Goal: Task Accomplishment & Management: Complete application form

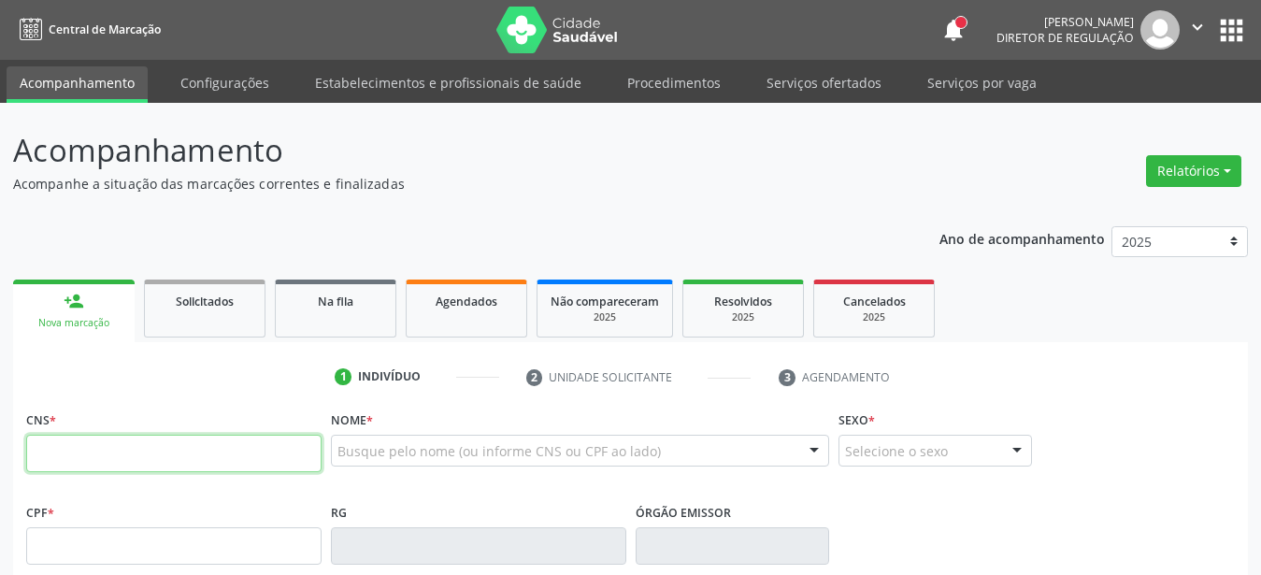
click at [96, 462] on input "text" at bounding box center [174, 453] width 296 height 37
type input "700 5071 5367 8859"
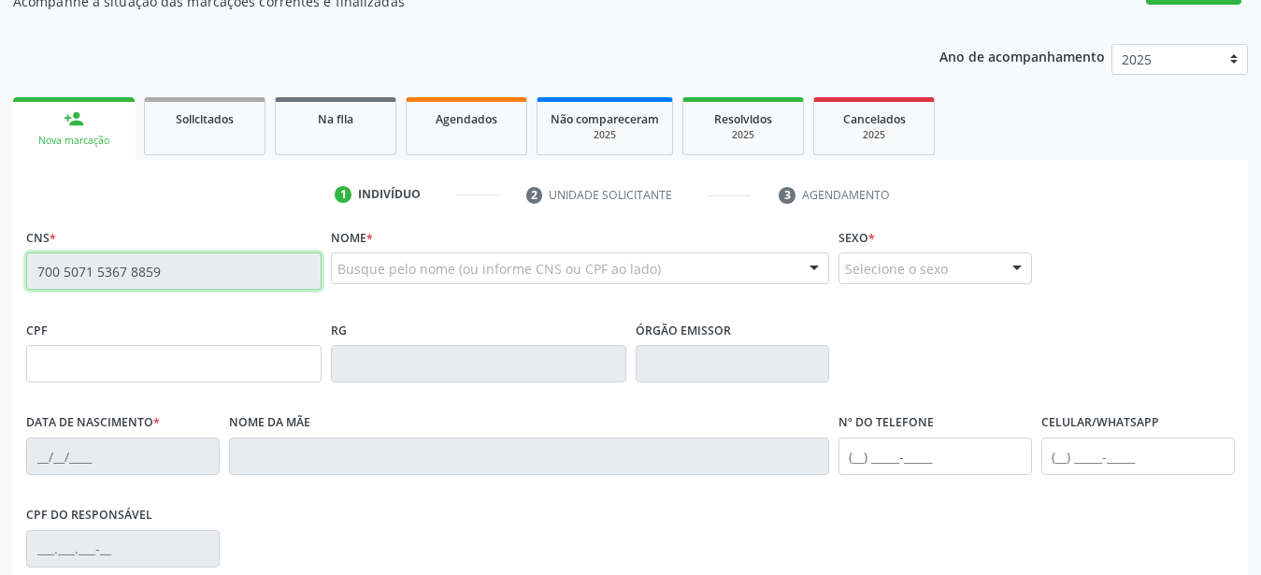
scroll to position [191, 0]
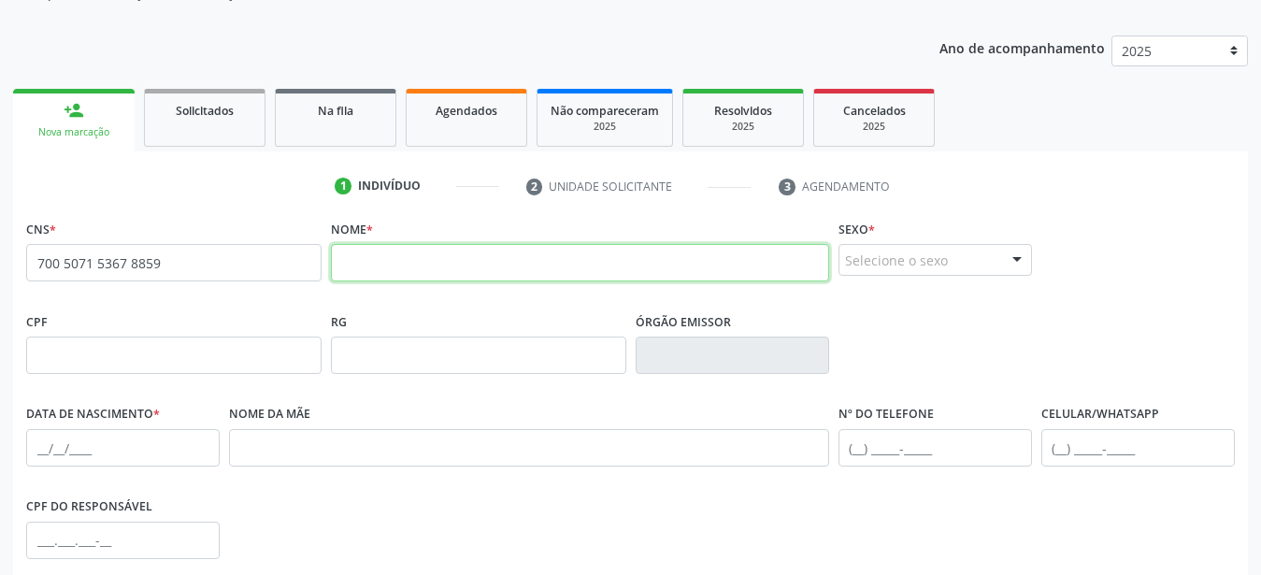
drag, startPoint x: 412, startPoint y: 252, endPoint x: 401, endPoint y: 252, distance: 11.2
paste input "Roseane Maria Severo"
type input "Roseane Maria Severo"
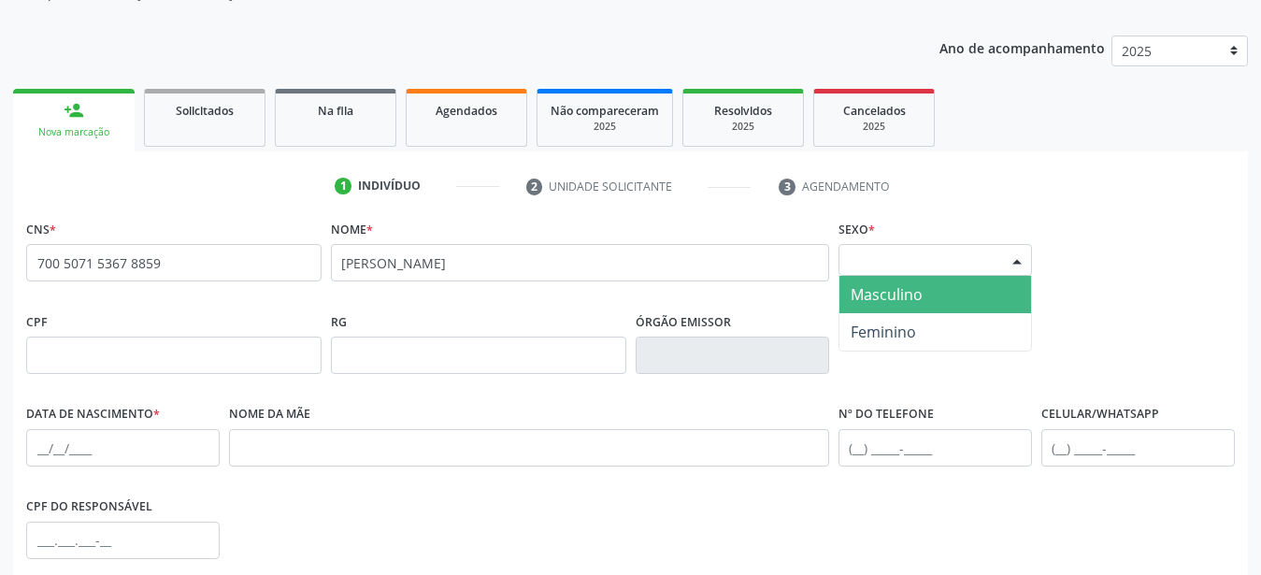
click at [913, 257] on div "Selecione o sexo" at bounding box center [936, 260] width 194 height 32
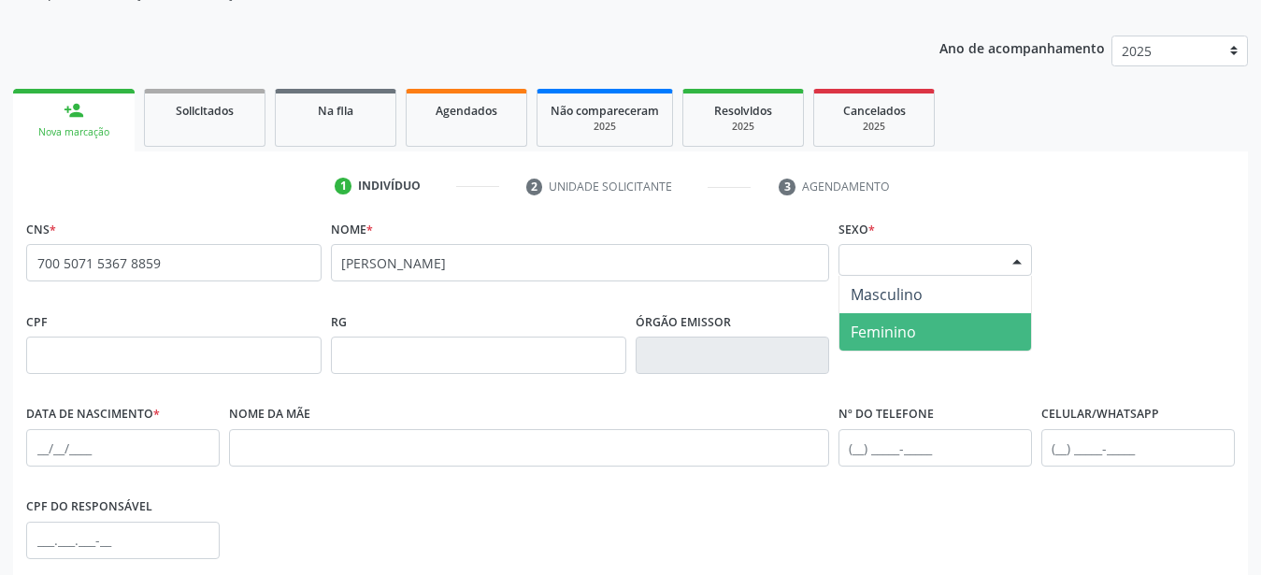
click at [898, 337] on span "Feminino" at bounding box center [883, 332] width 65 height 21
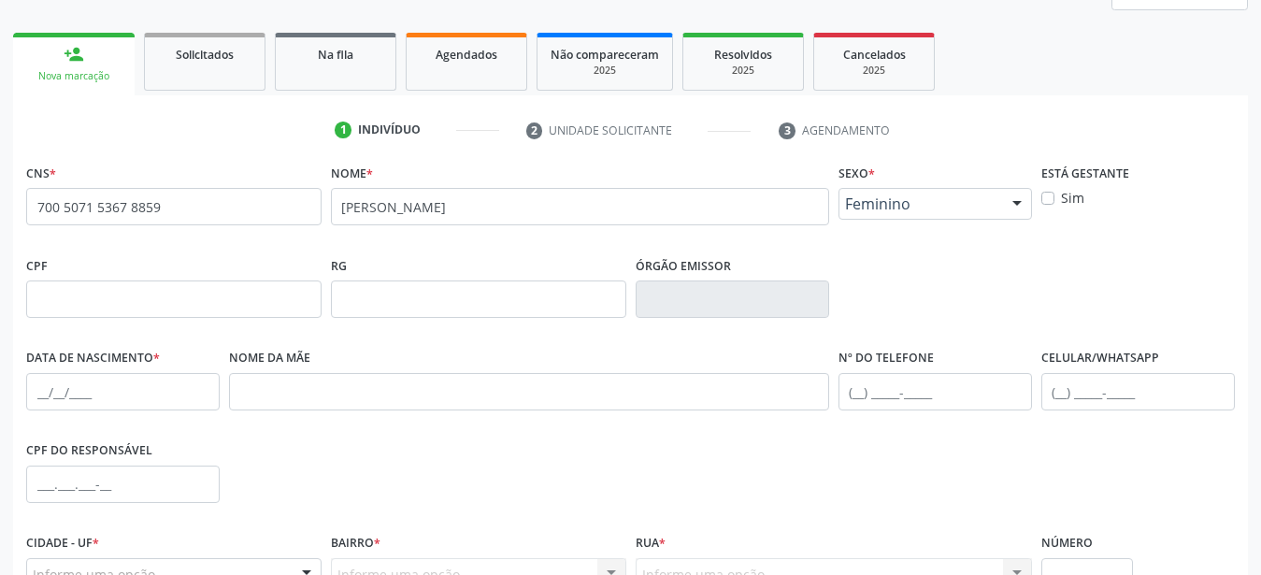
scroll to position [286, 0]
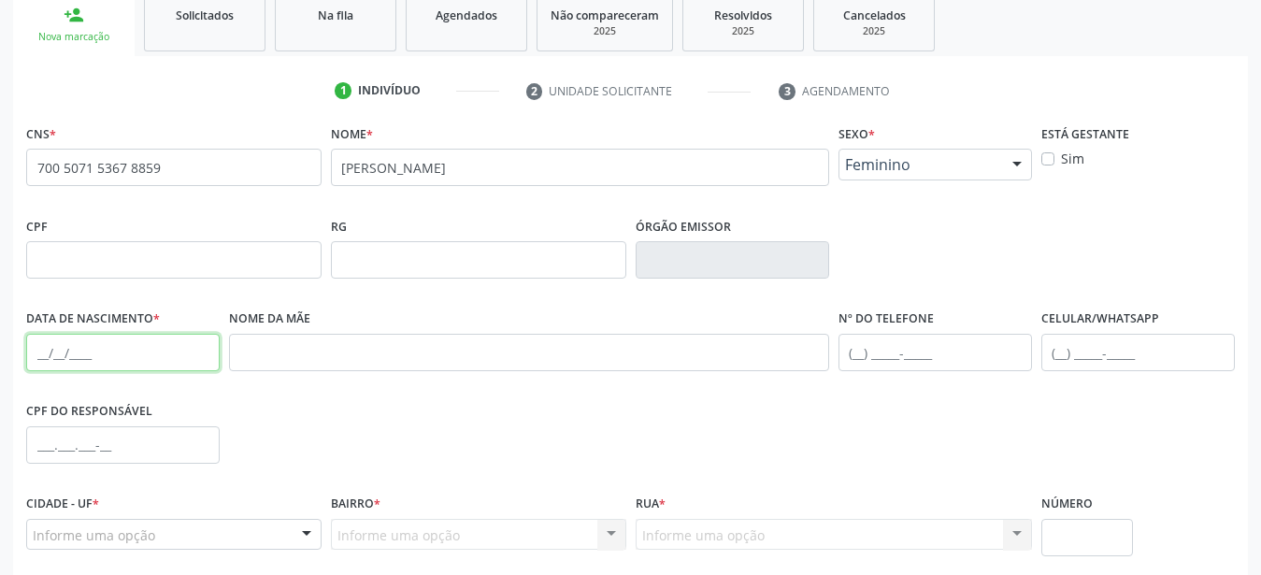
click at [35, 364] on input "text" at bounding box center [123, 352] width 194 height 37
click at [47, 357] on input "text" at bounding box center [123, 352] width 194 height 37
type input "02/09/1977"
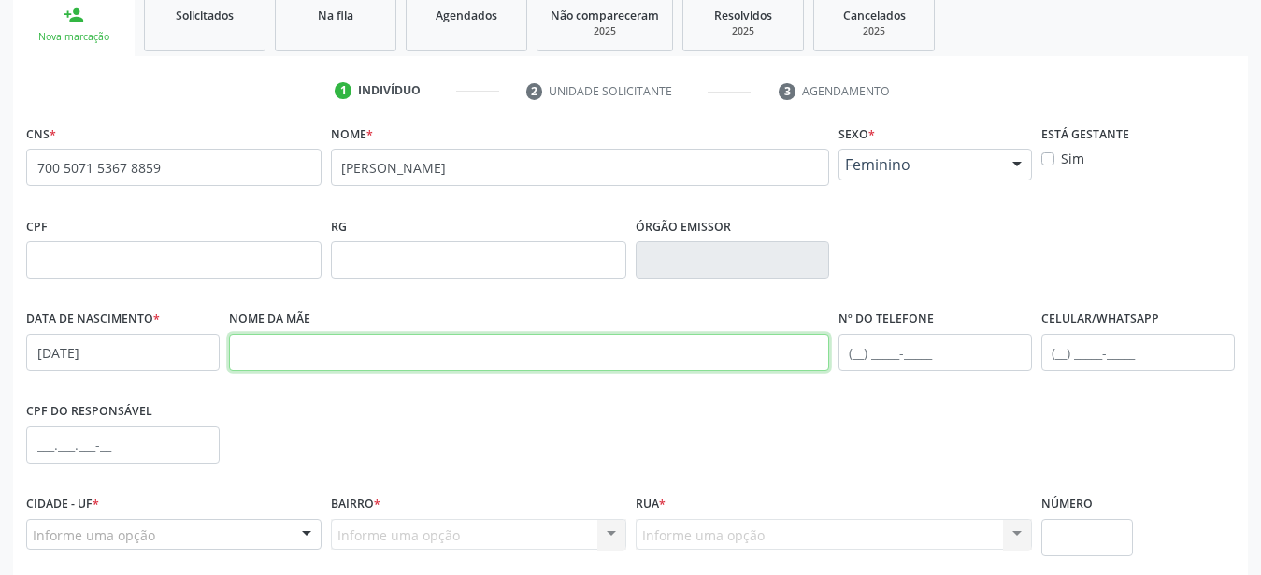
click at [277, 350] on input "text" at bounding box center [529, 352] width 600 height 37
paste input "Amara Tereza de Jesus"
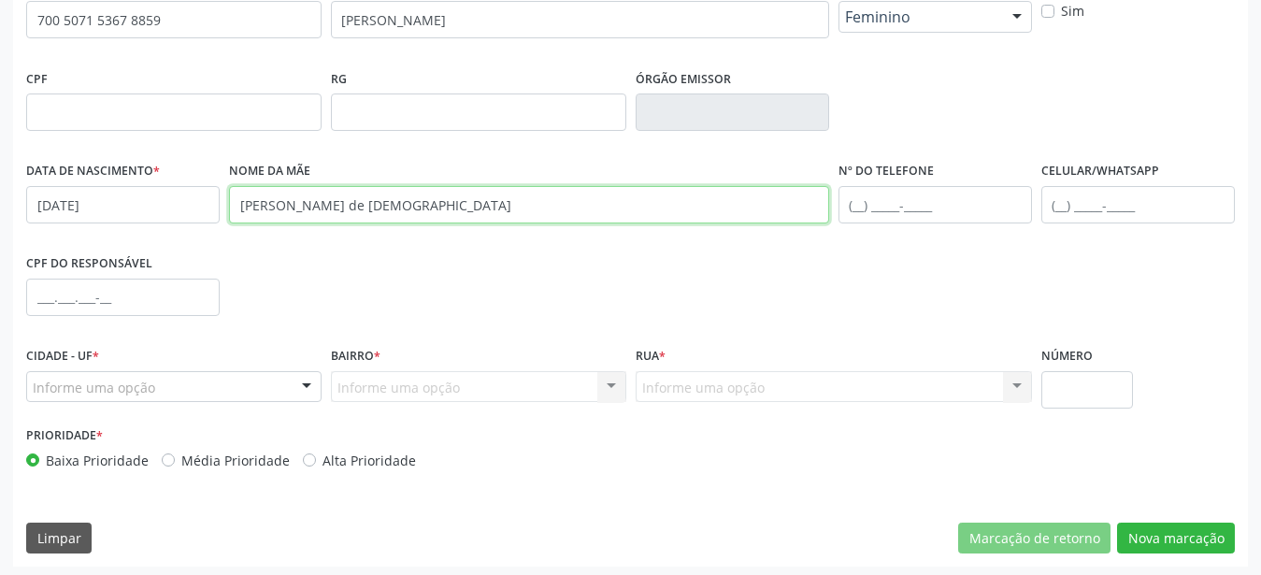
scroll to position [439, 0]
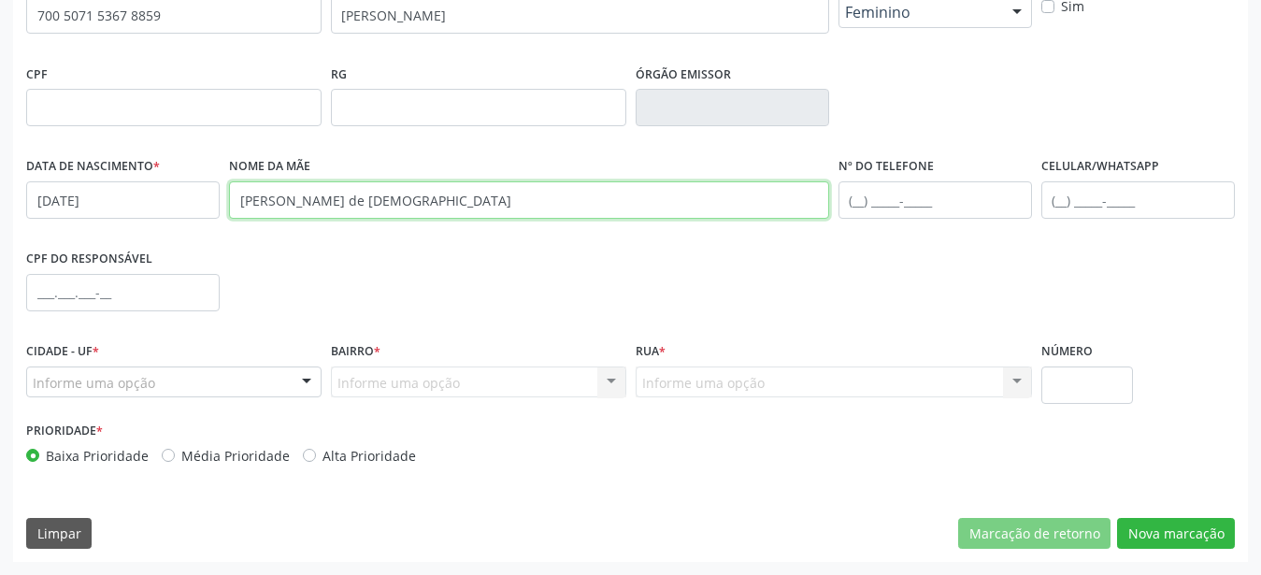
type input "Amara Tereza de Jesus"
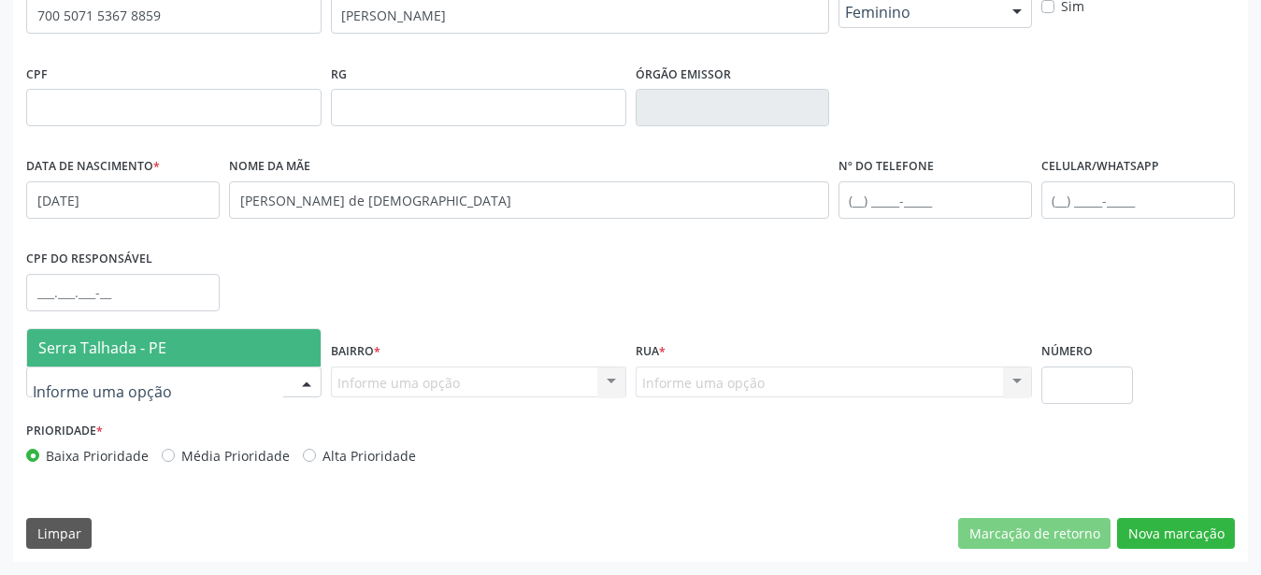
click at [166, 339] on span "Serra Talhada - PE" at bounding box center [174, 347] width 294 height 37
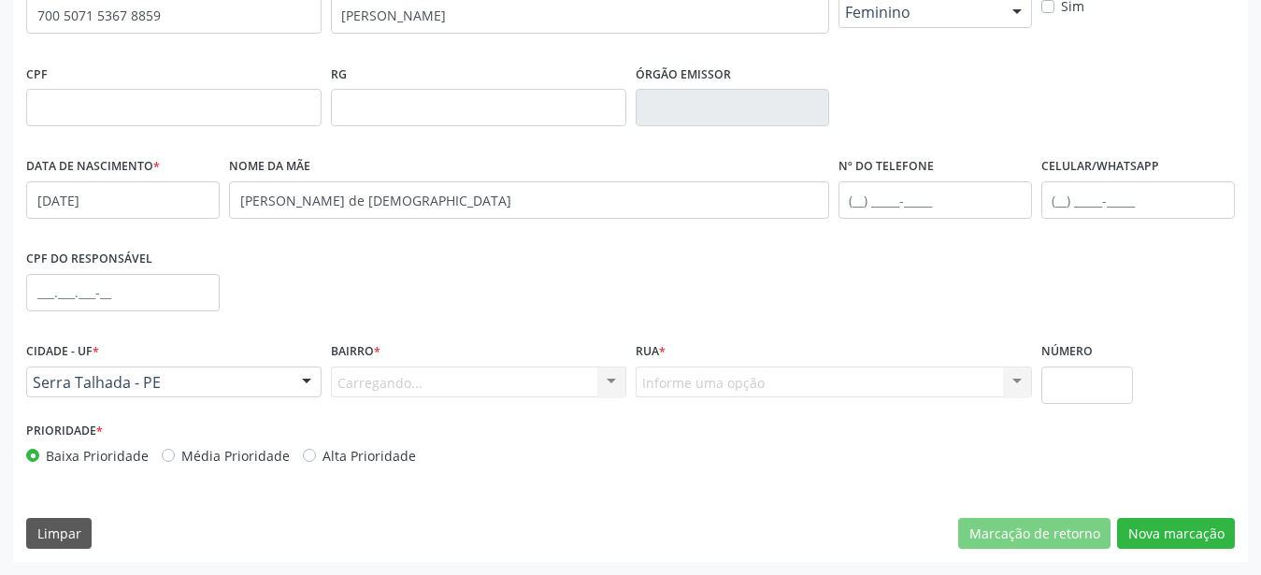
click at [401, 368] on div "Carregando... Nenhum resultado encontrado para: " " Nenhuma opção encontrada. D…" at bounding box center [479, 383] width 296 height 32
click at [403, 396] on div "Carregando... Nenhum resultado encontrado para: " " Nenhuma opção encontrada. D…" at bounding box center [479, 383] width 296 height 32
click at [403, 383] on div "Carregando... Nenhum resultado encontrado para: " " Nenhuma opção encontrada. D…" at bounding box center [479, 383] width 296 height 32
click at [403, 382] on div "Carregando... Nenhum resultado encontrado para: " " Nenhuma opção encontrada. D…" at bounding box center [479, 383] width 296 height 32
click at [402, 382] on div "Carregando... Nenhum resultado encontrado para: " " Nenhuma opção encontrada. D…" at bounding box center [479, 383] width 296 height 32
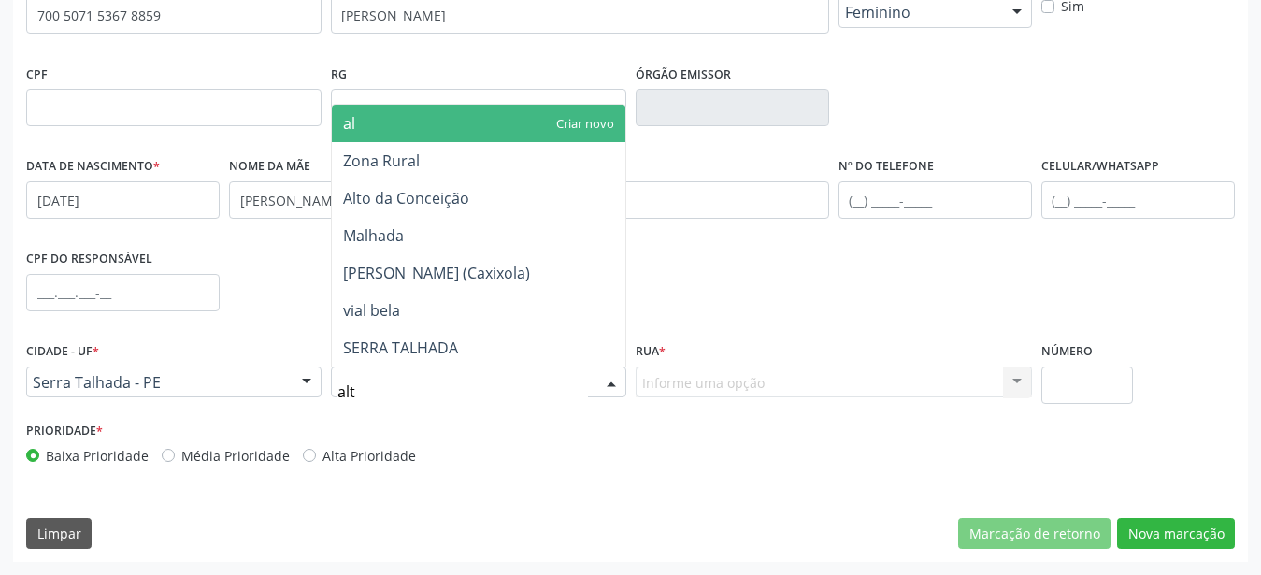
type input "alto"
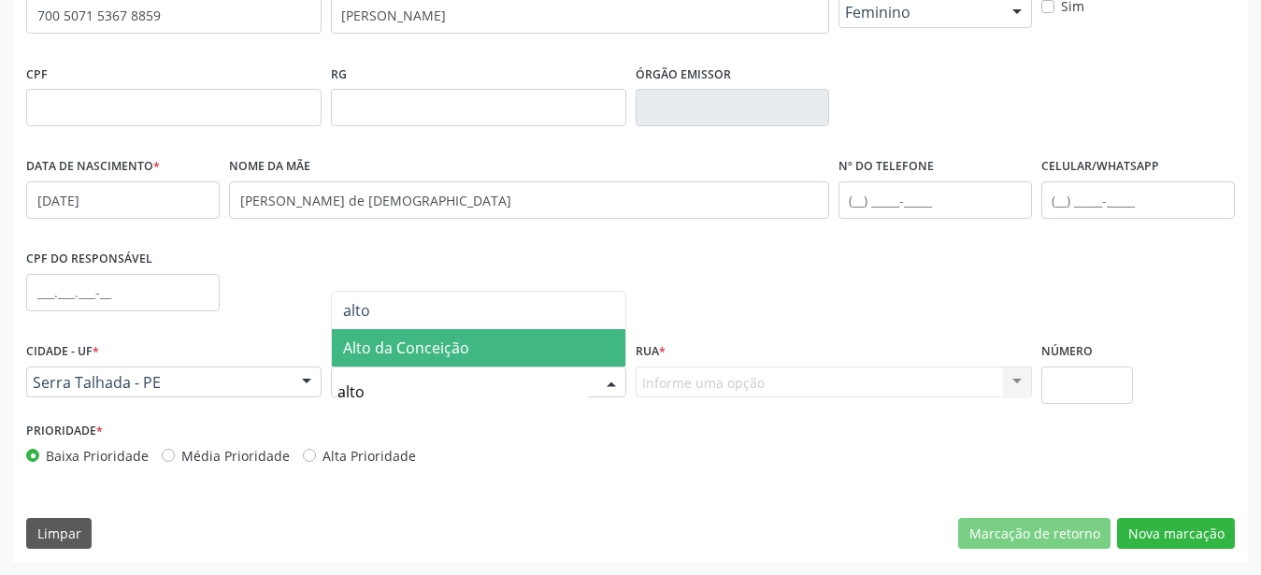
click at [419, 354] on span "Alto da Conceição" at bounding box center [406, 348] width 126 height 21
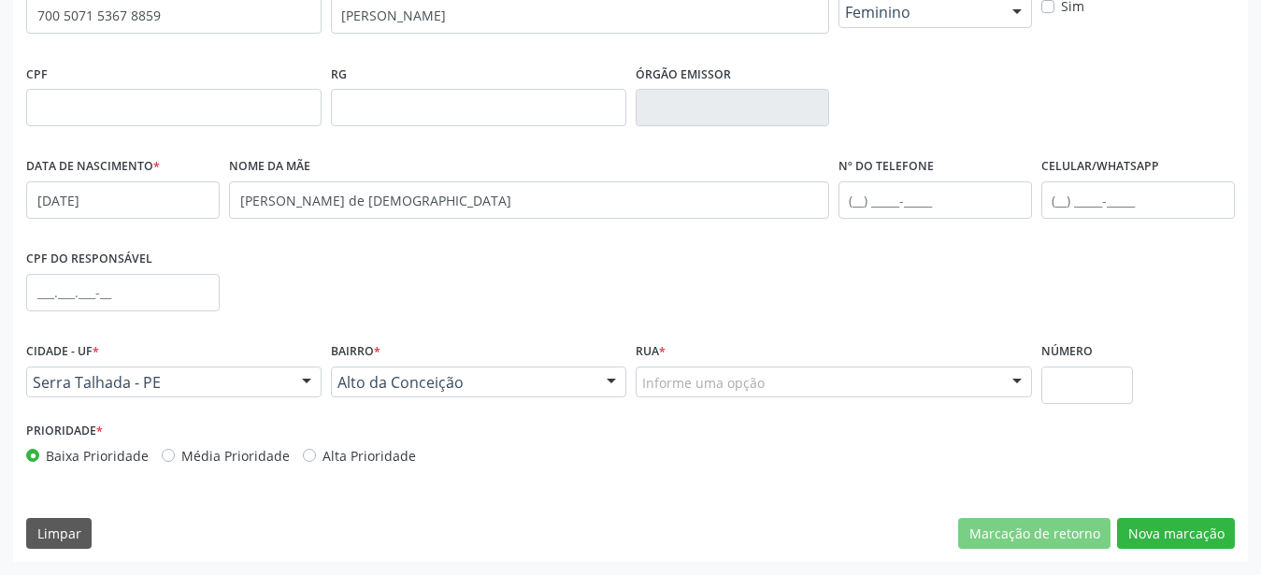
click at [681, 371] on div "Informe uma opção" at bounding box center [834, 383] width 396 height 32
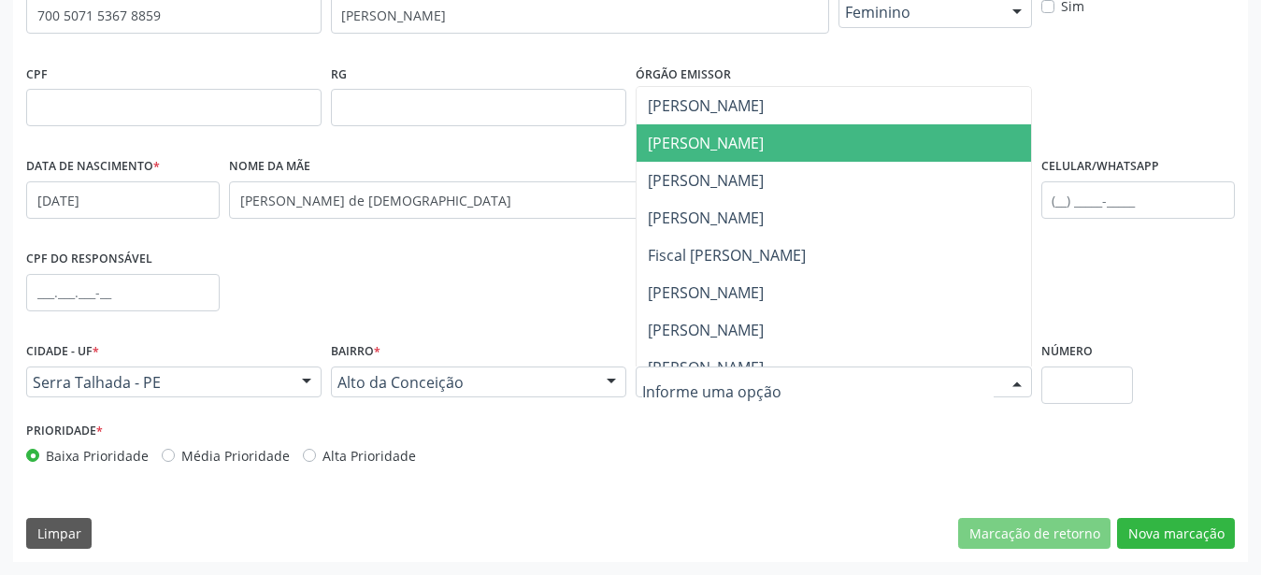
click at [757, 151] on span "Antonio Inacio de Medeiros" at bounding box center [706, 143] width 116 height 21
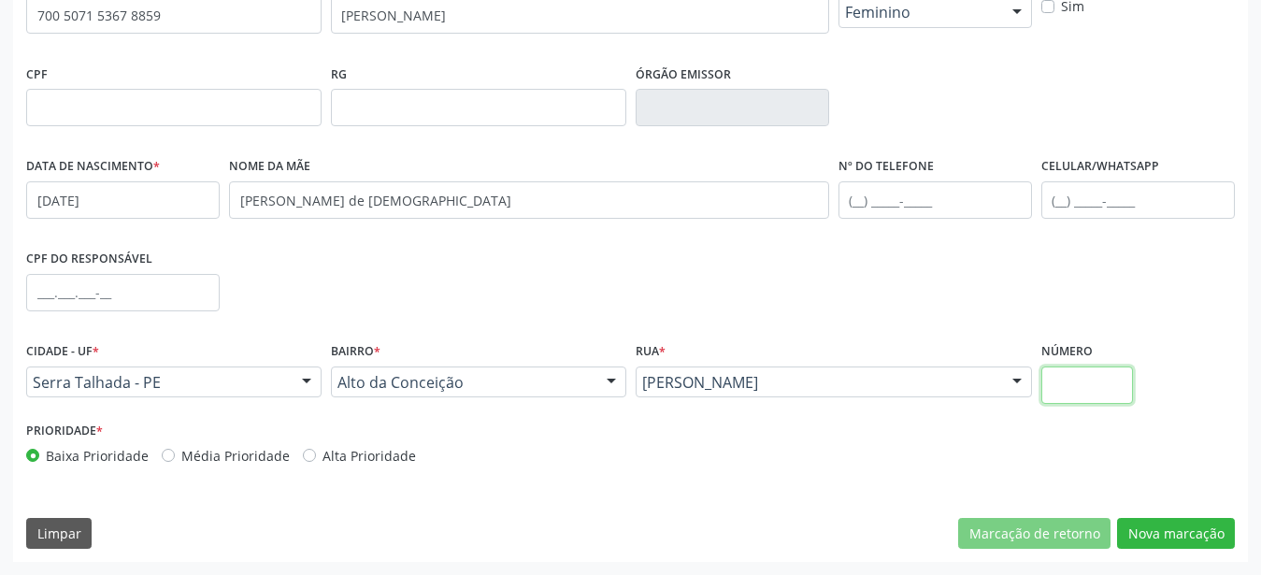
click at [1073, 380] on input "text" at bounding box center [1088, 385] width 93 height 37
type input "00"
click at [733, 476] on div "Prioridade * Baixa Prioridade Média Prioridade Alta Prioridade" at bounding box center [631, 448] width 1218 height 62
click at [1141, 535] on button "Nova marcação" at bounding box center [1176, 534] width 118 height 32
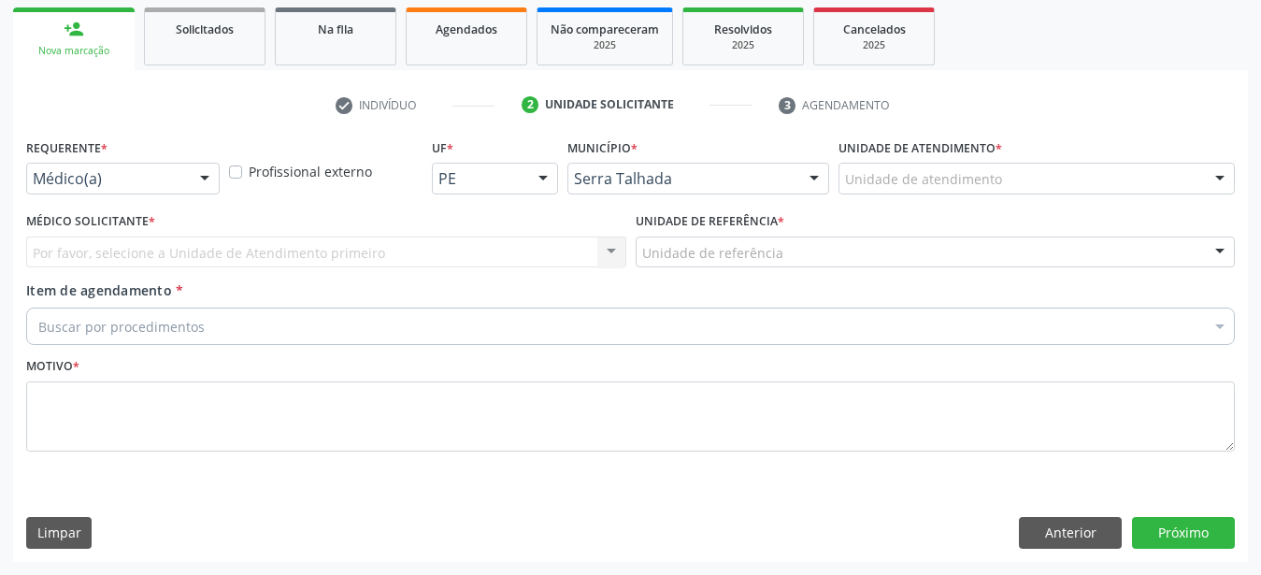
click at [188, 174] on div "Médico(a)" at bounding box center [123, 179] width 194 height 32
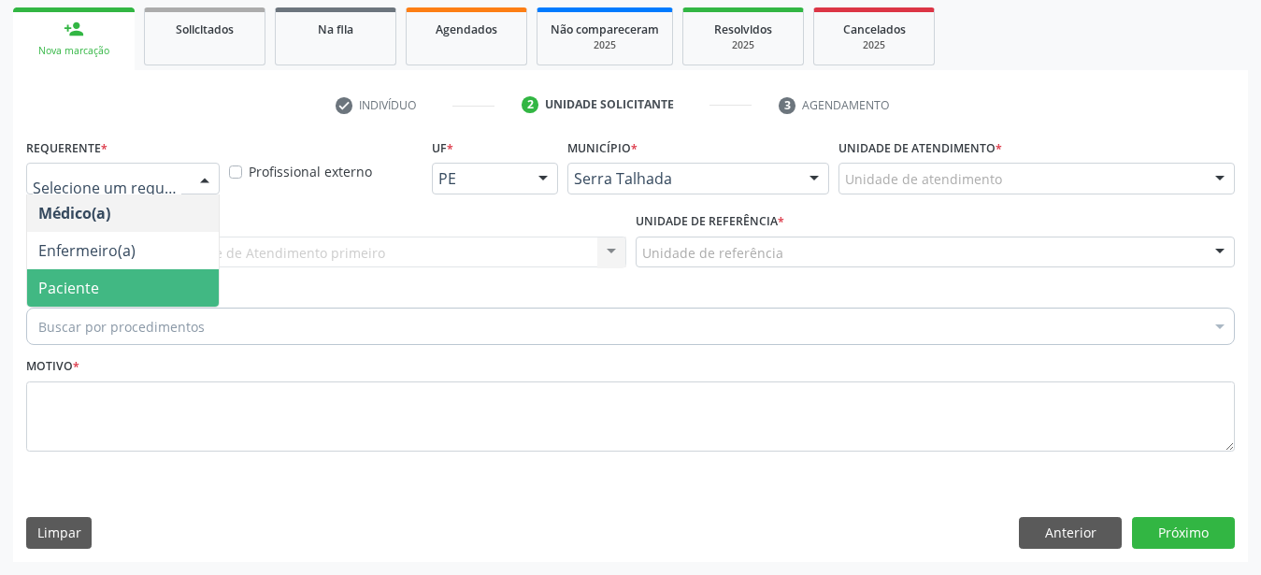
click at [130, 274] on span "Paciente" at bounding box center [123, 287] width 192 height 37
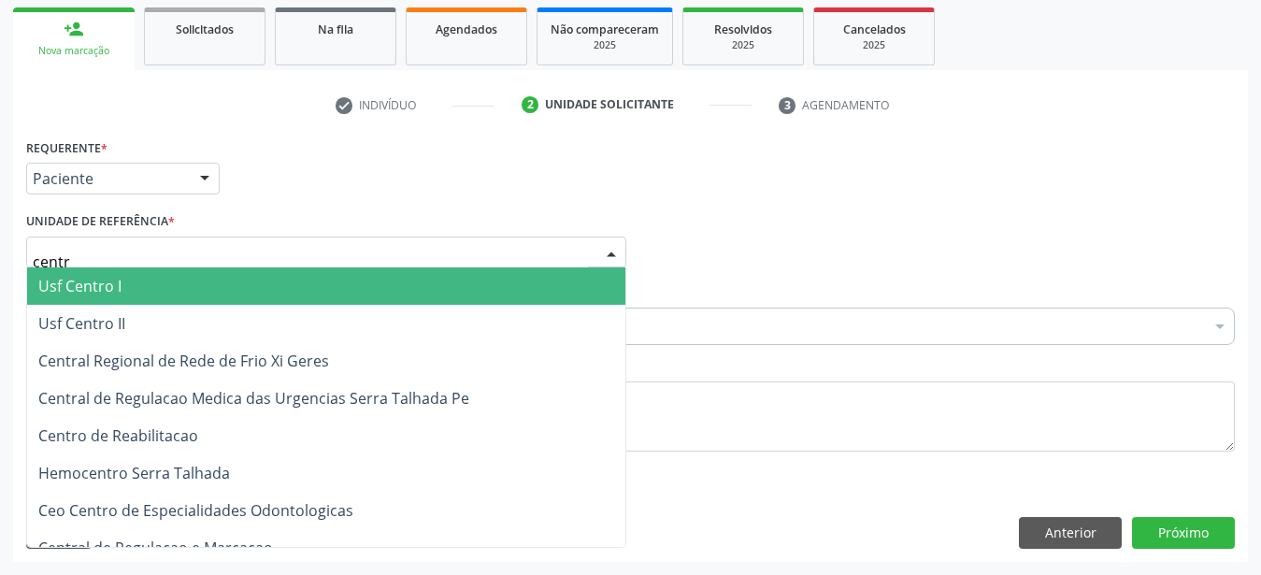
type input "centro"
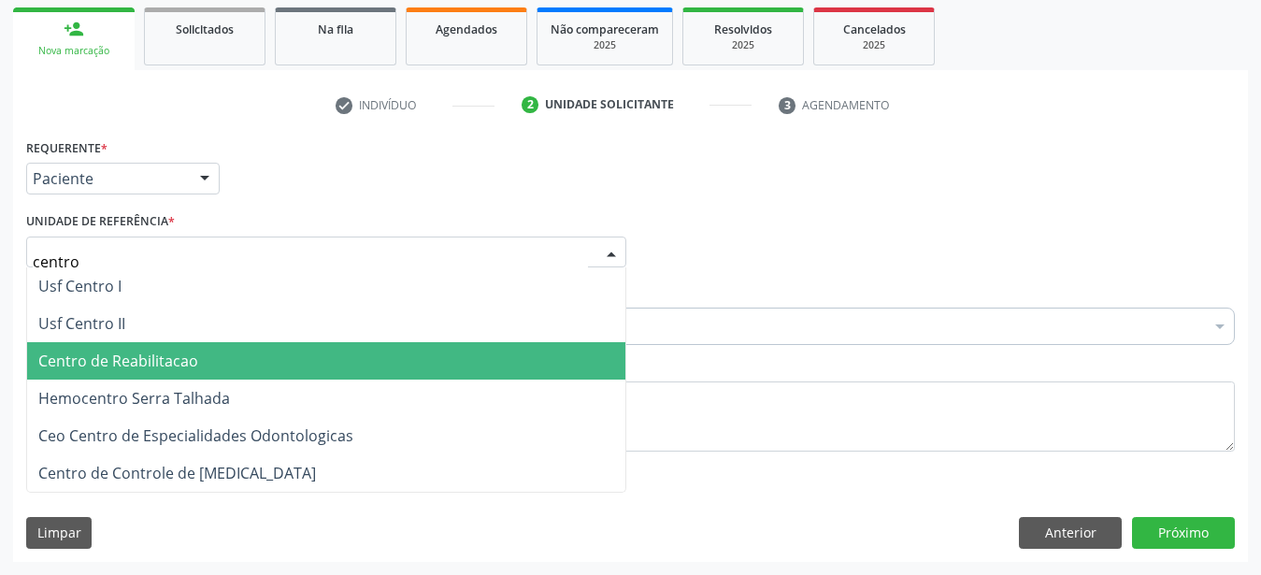
click at [139, 356] on span "Centro de Reabilitacao" at bounding box center [326, 360] width 598 height 37
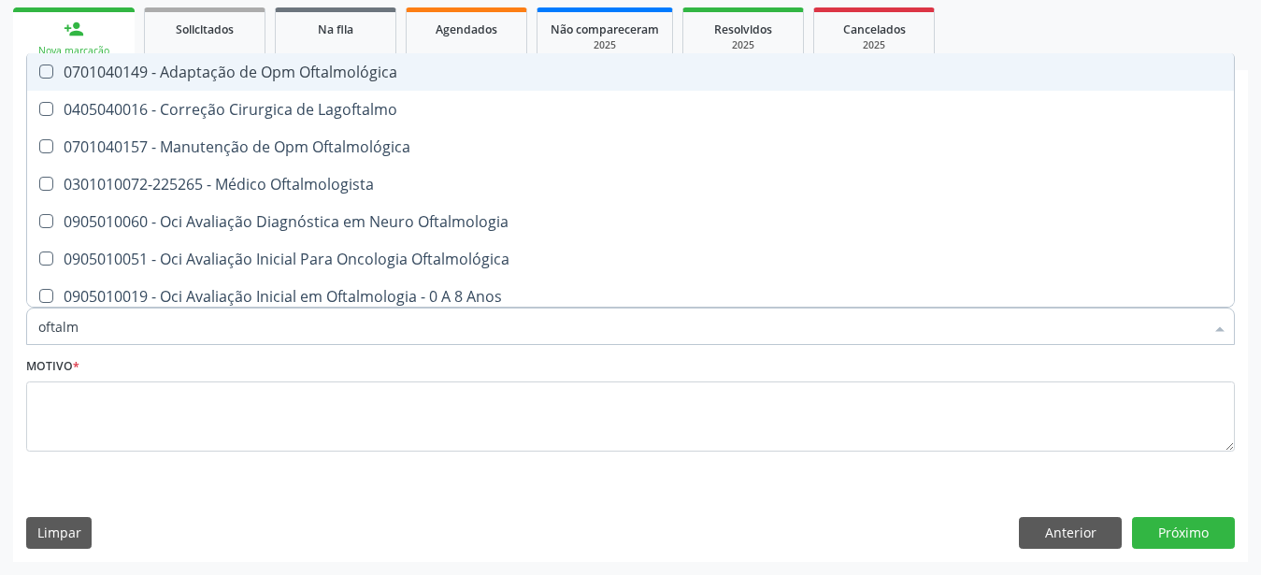
type input "oftalmo"
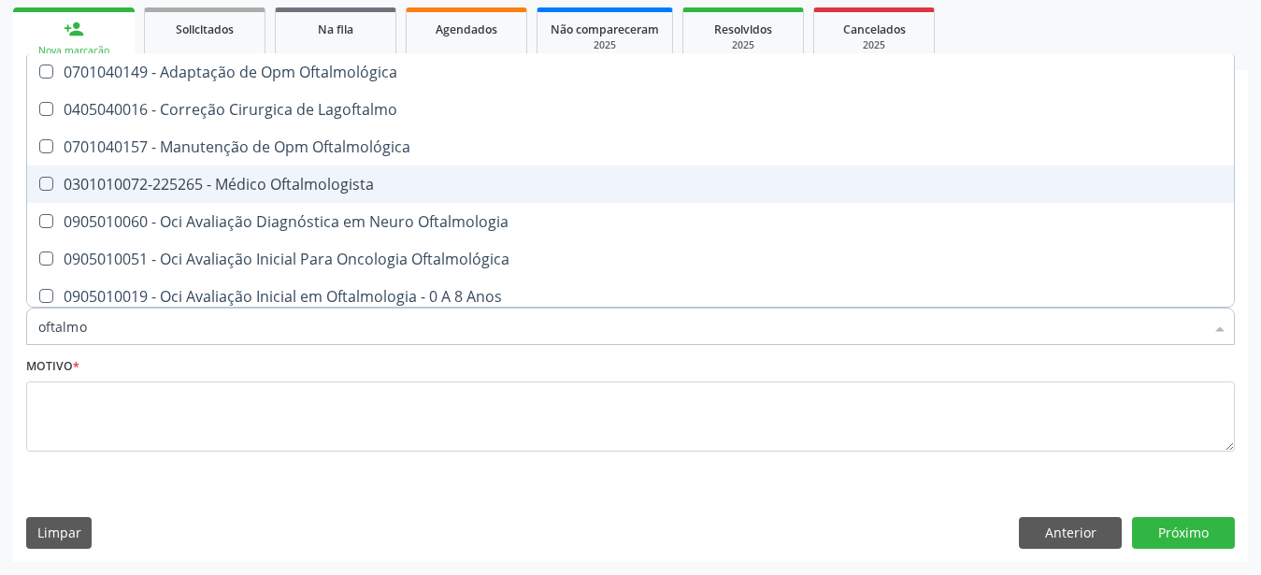
click at [315, 177] on div "0301010072-225265 - Médico Oftalmologista" at bounding box center [630, 184] width 1185 height 15
checkbox Oftalmologista "true"
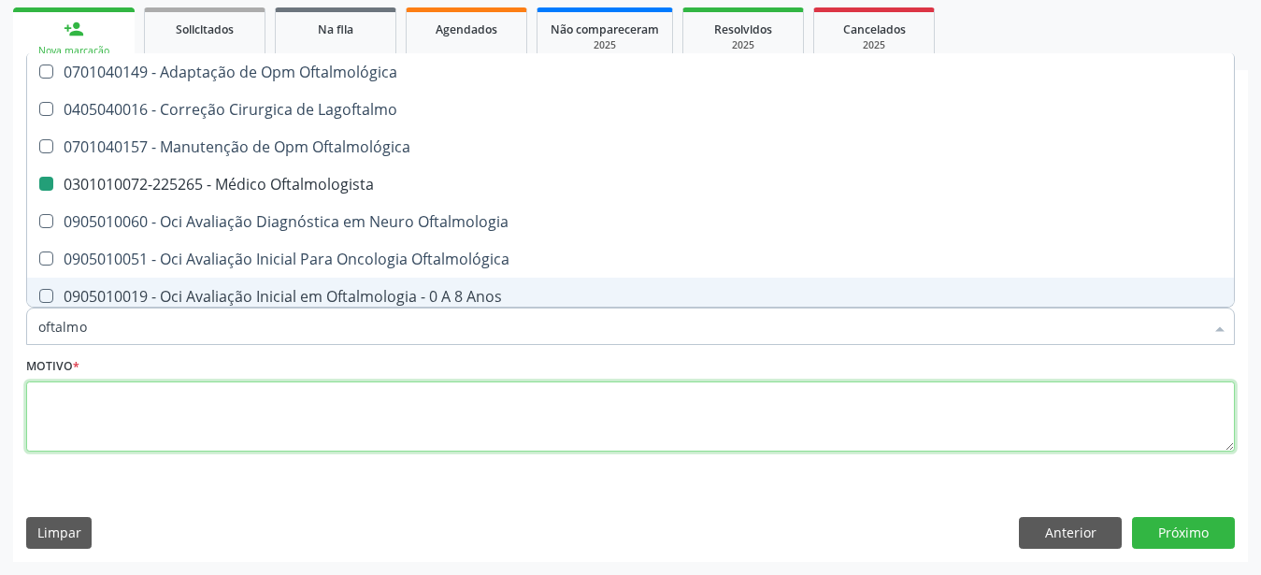
drag, startPoint x: 162, startPoint y: 440, endPoint x: 188, endPoint y: 450, distance: 27.8
click at [160, 441] on textarea at bounding box center [630, 417] width 1209 height 71
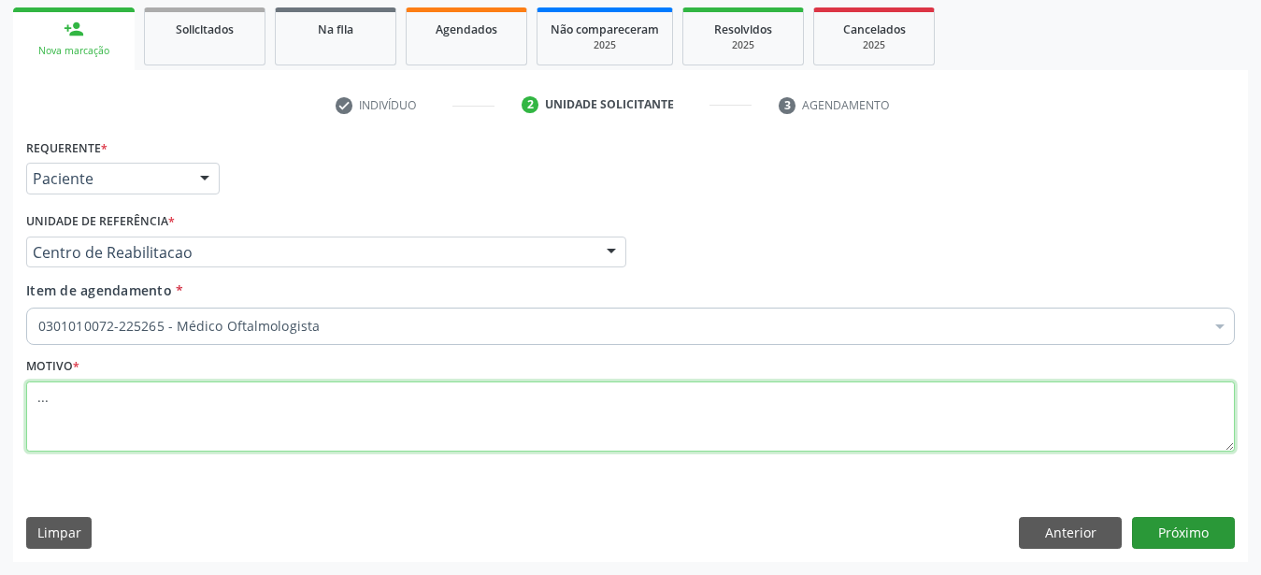
type textarea "..."
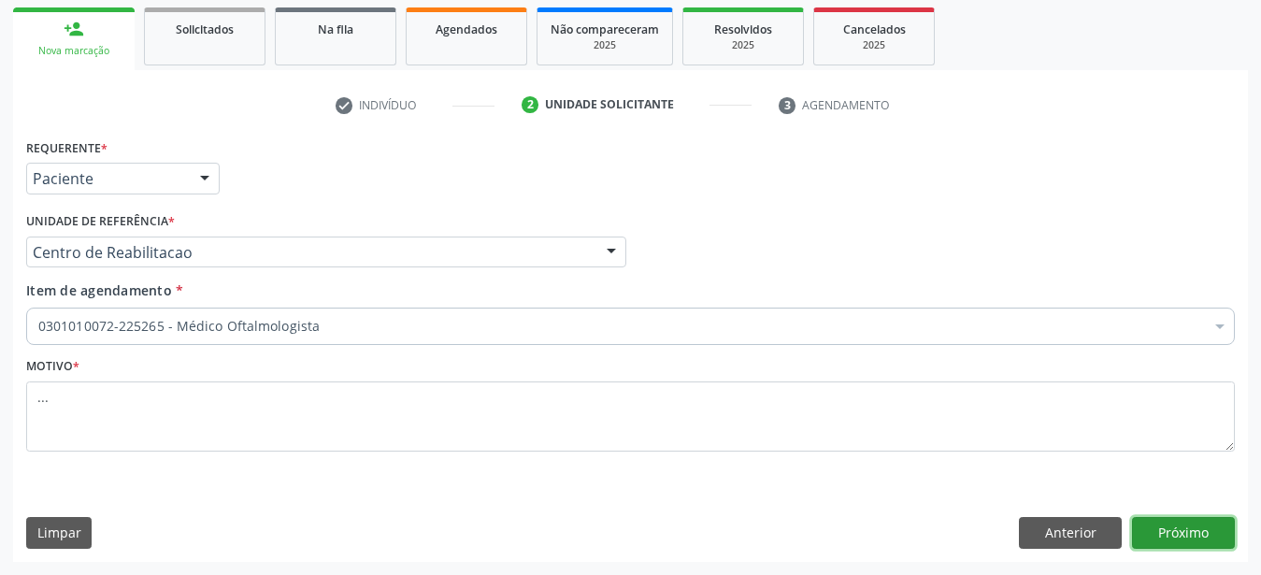
click at [1182, 529] on button "Próximo" at bounding box center [1183, 533] width 103 height 32
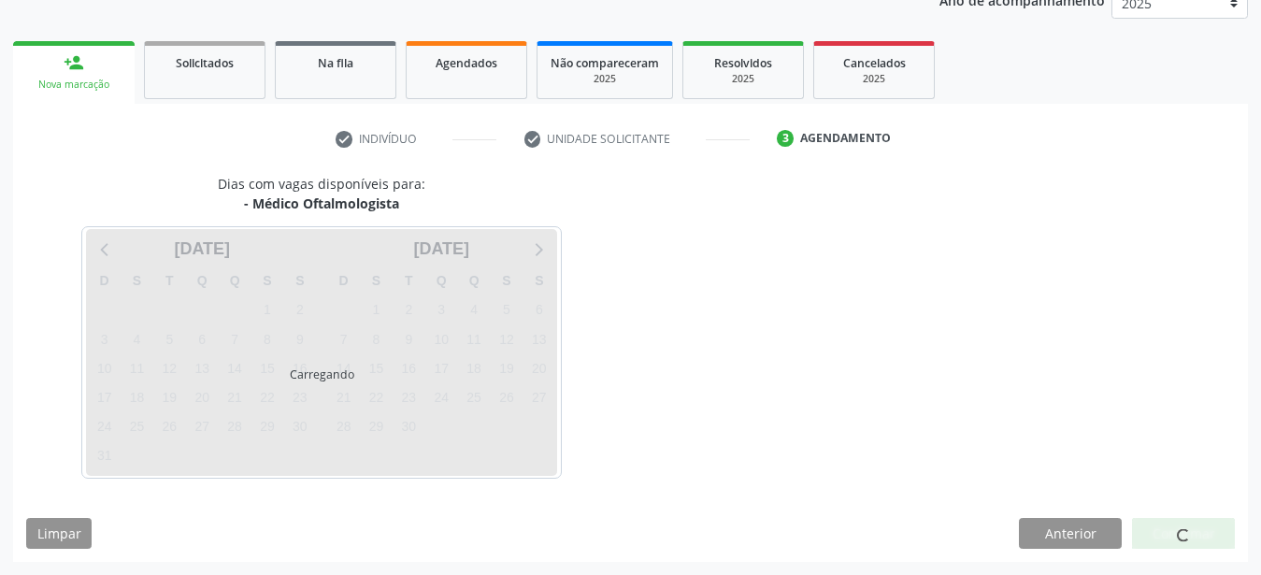
scroll to position [238, 0]
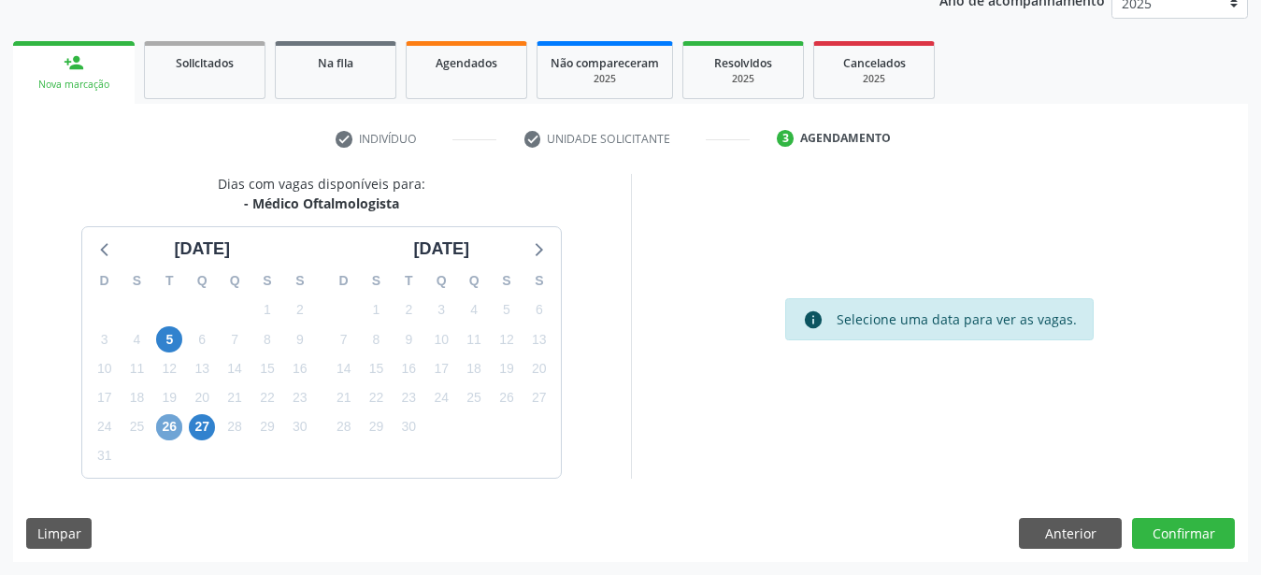
click at [172, 428] on span "26" at bounding box center [169, 427] width 26 height 26
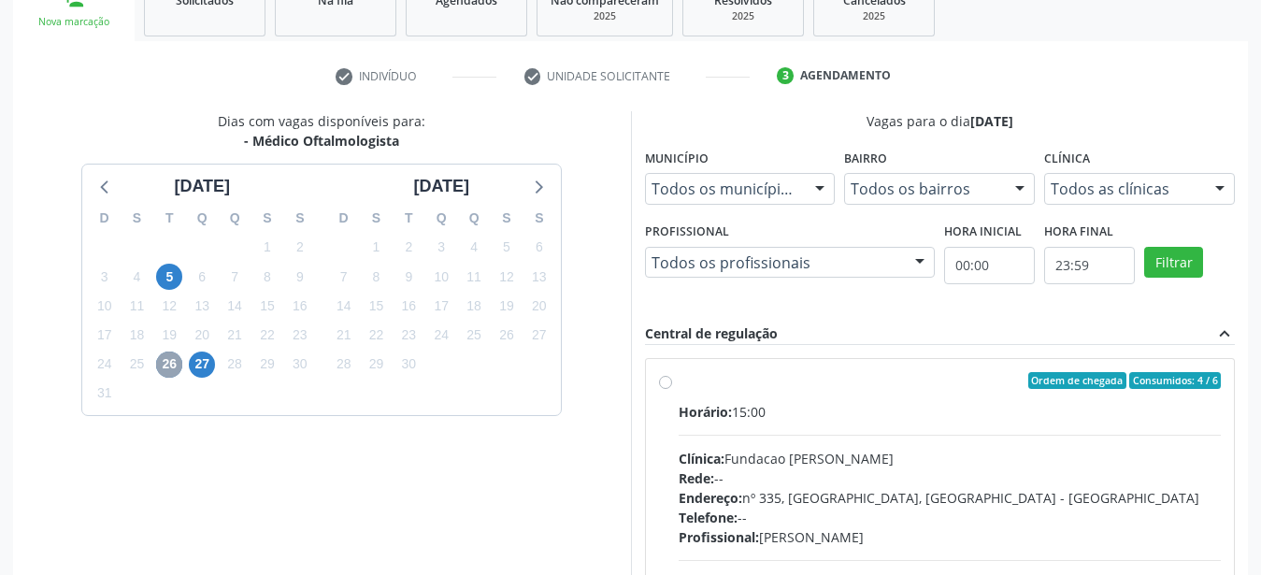
scroll to position [334, 0]
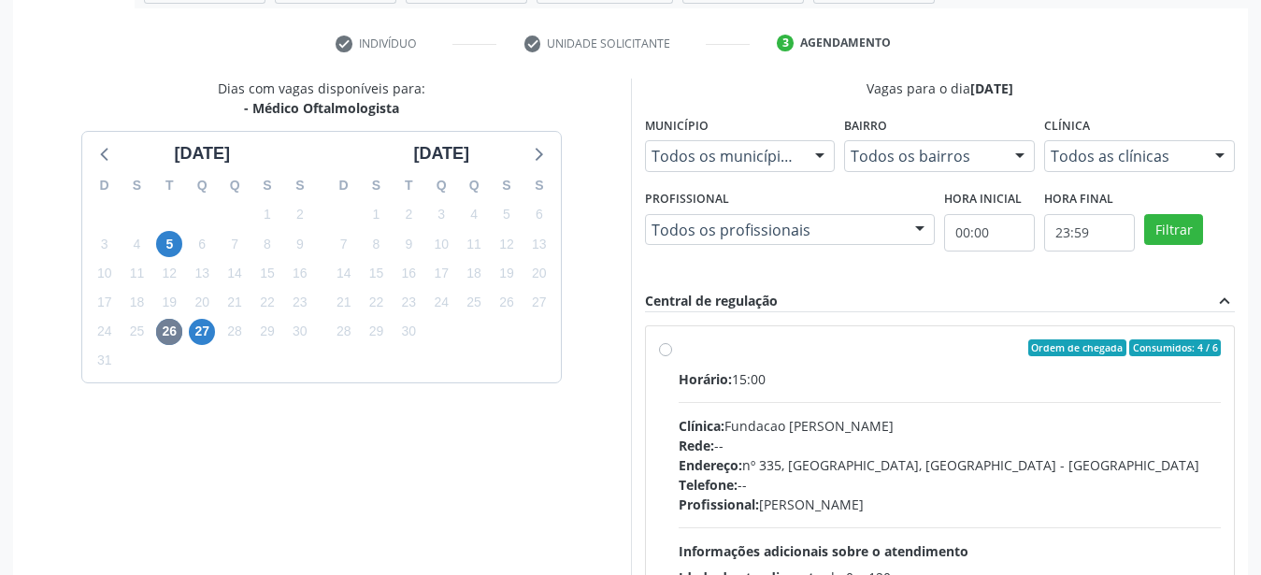
click at [656, 342] on div "Ordem de chegada Consumidos: 4 / 6 Horário: 15:00 Clínica: Fundacao Altino Vent…" at bounding box center [940, 482] width 589 height 313
radio input "true"
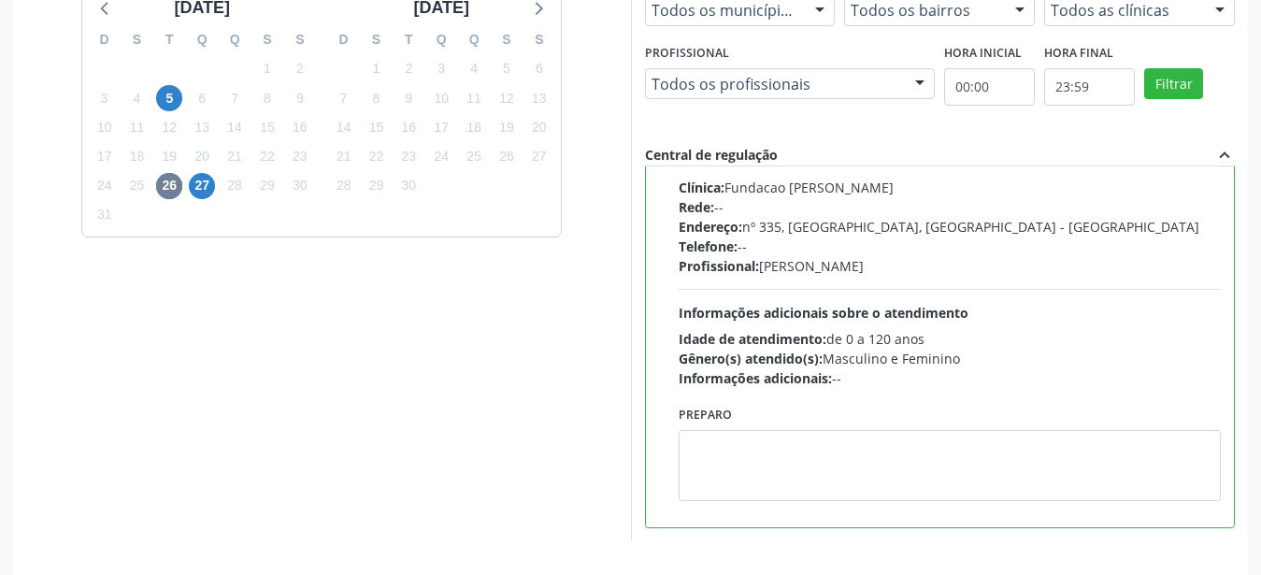
scroll to position [541, 0]
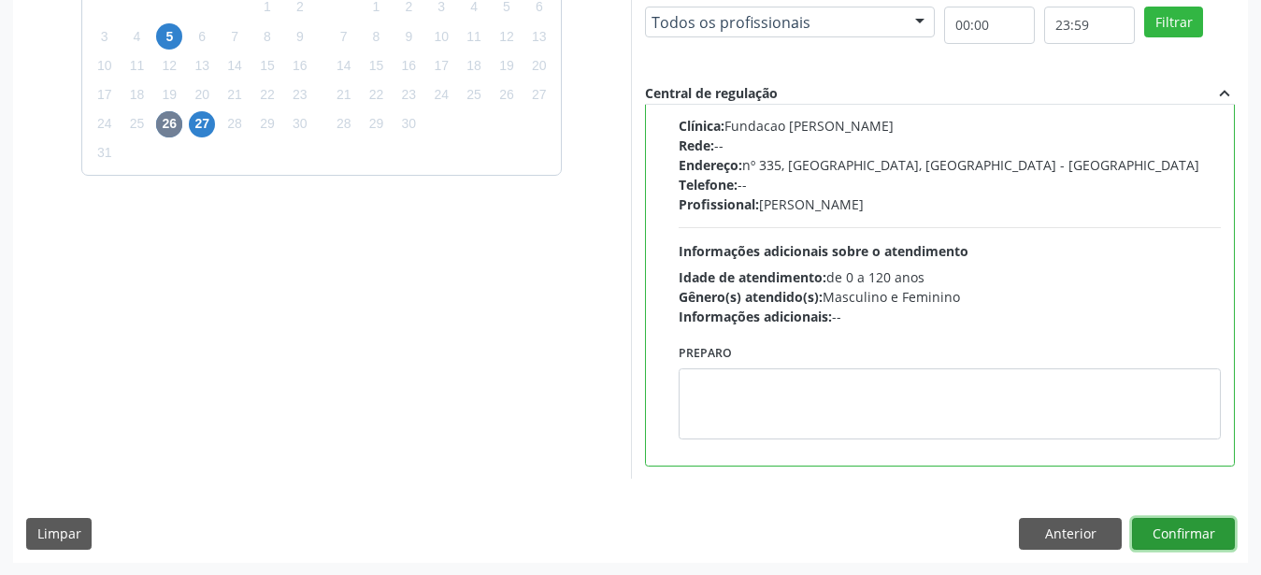
click at [1193, 536] on button "Confirmar" at bounding box center [1183, 534] width 103 height 32
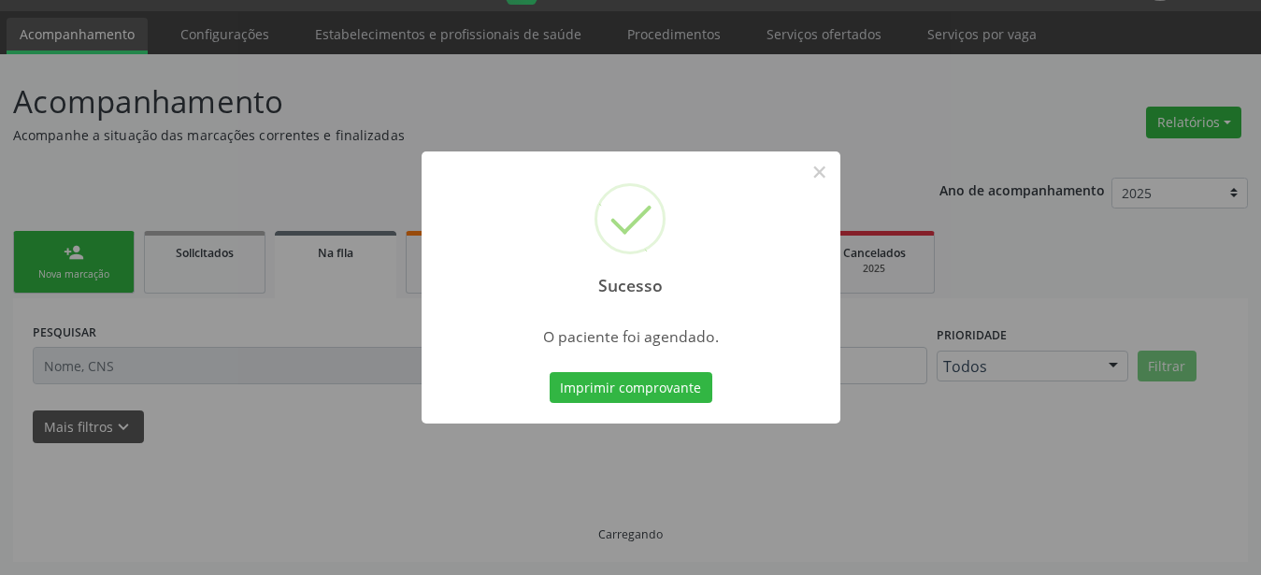
scroll to position [48, 0]
click at [586, 377] on button "Imprimir comprovante" at bounding box center [631, 388] width 163 height 32
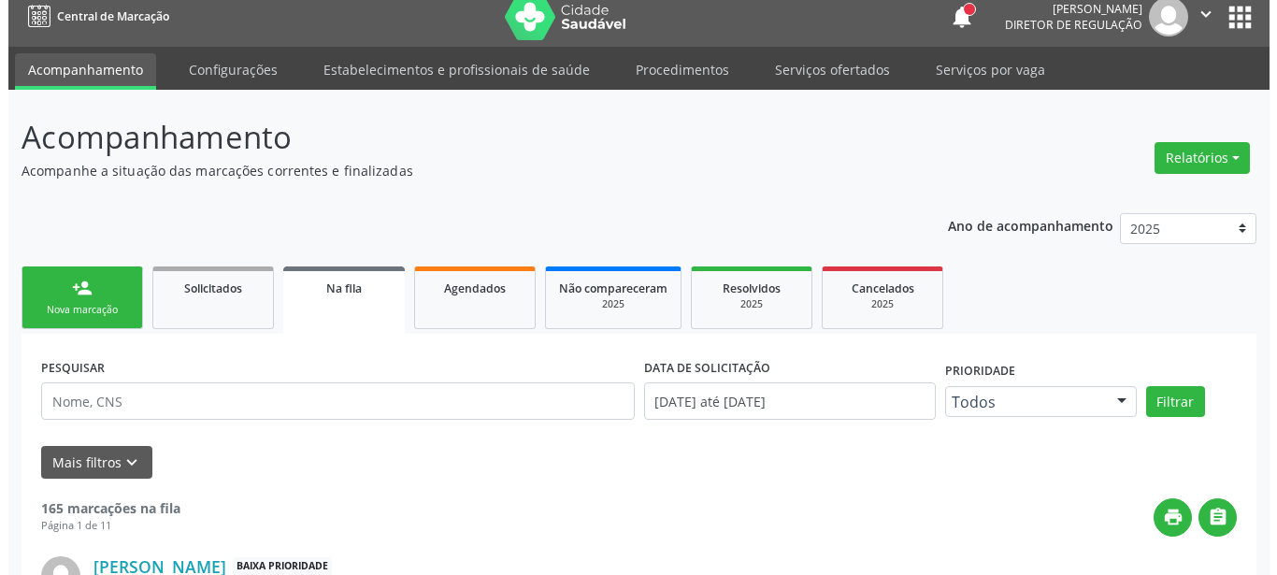
scroll to position [0, 0]
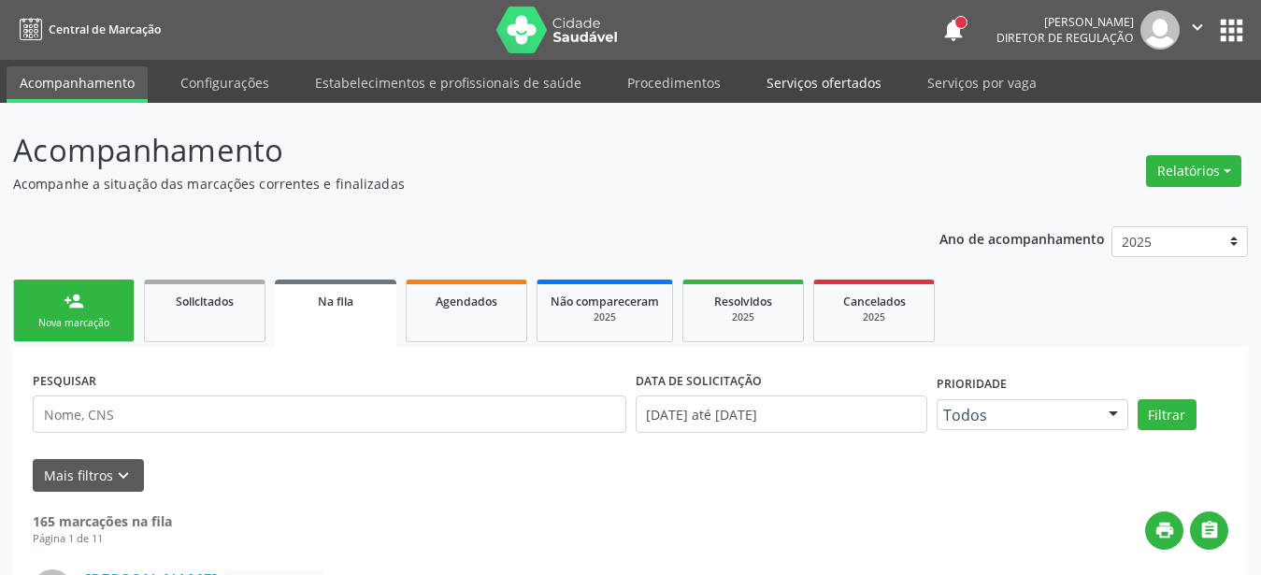
click at [799, 90] on link "Serviços ofertados" at bounding box center [824, 82] width 141 height 33
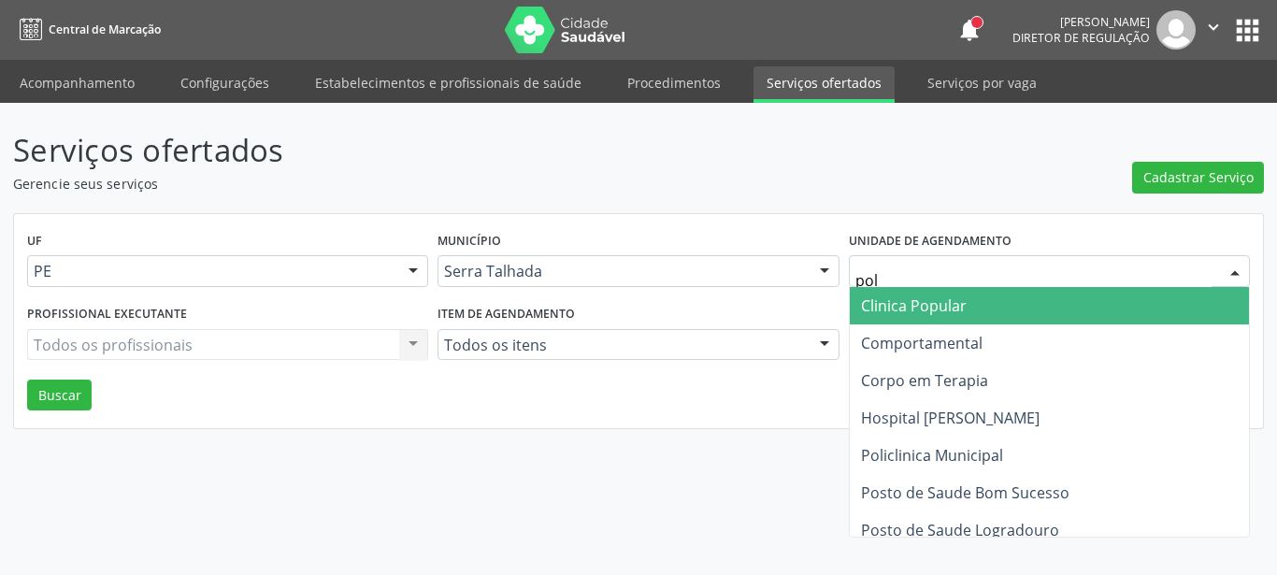
type input "poli"
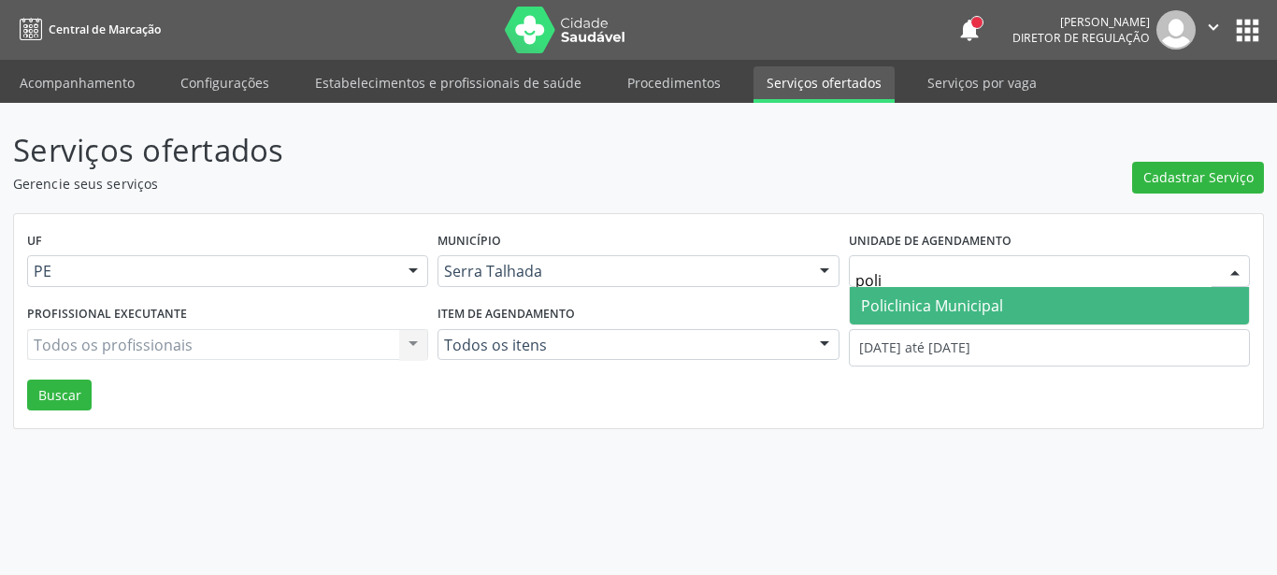
click at [959, 310] on span "Policlinica Municipal" at bounding box center [932, 306] width 142 height 21
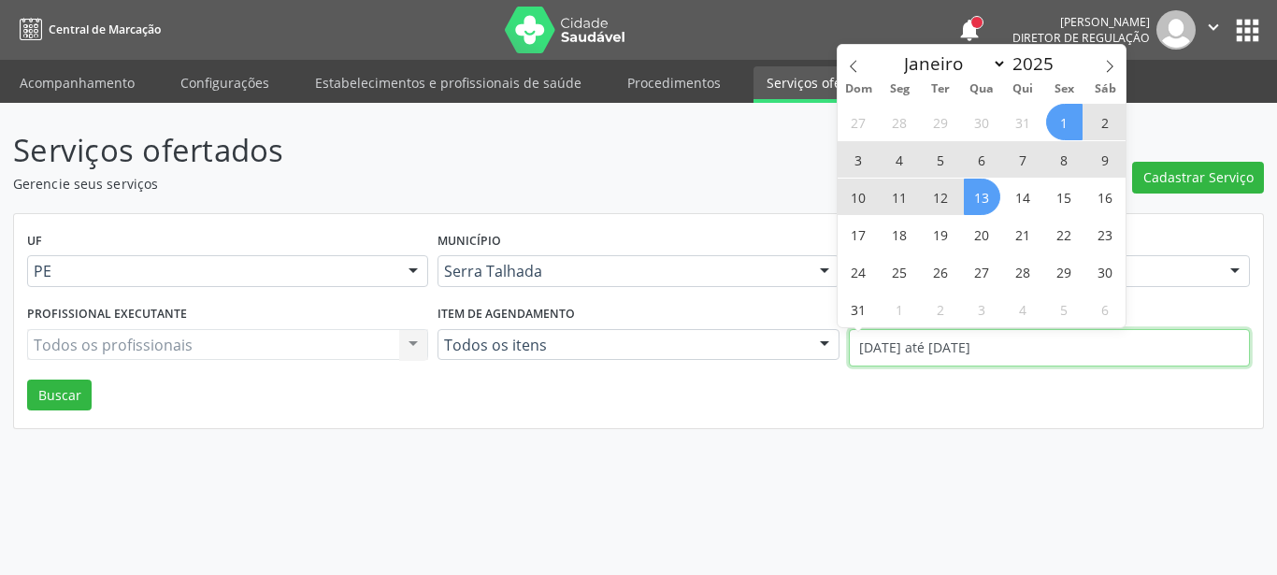
click at [942, 344] on input "01/08/2025 até 13/08/2025" at bounding box center [1049, 347] width 401 height 37
click at [863, 65] on span at bounding box center [854, 61] width 32 height 32
select select "6"
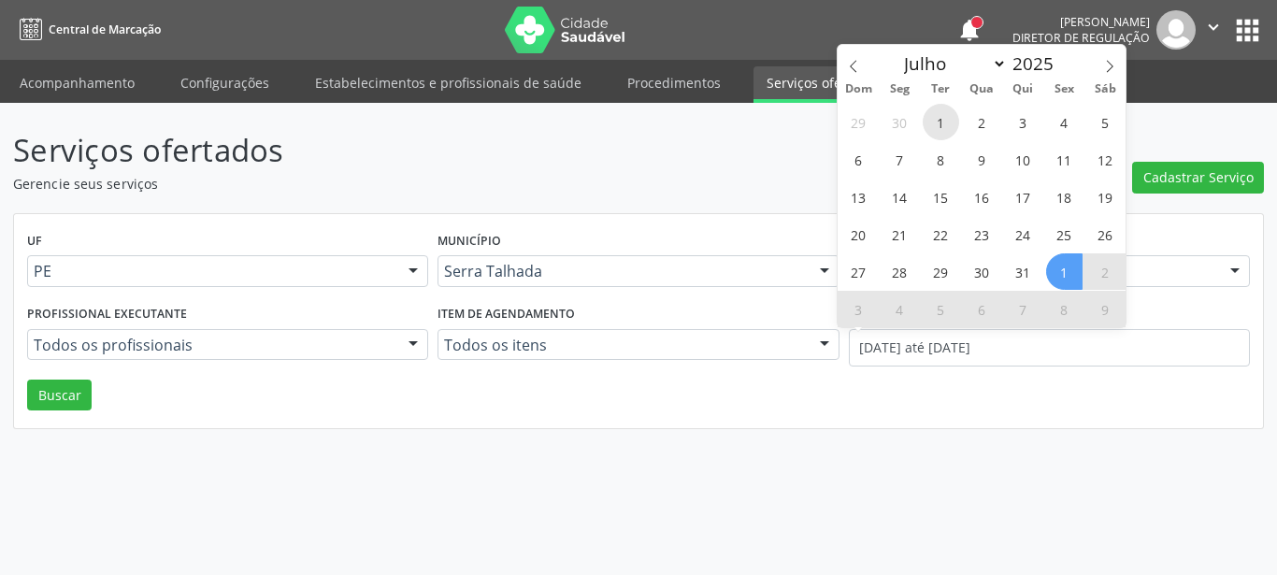
click at [952, 121] on span "1" at bounding box center [941, 122] width 36 height 36
type input "01/07/2025"
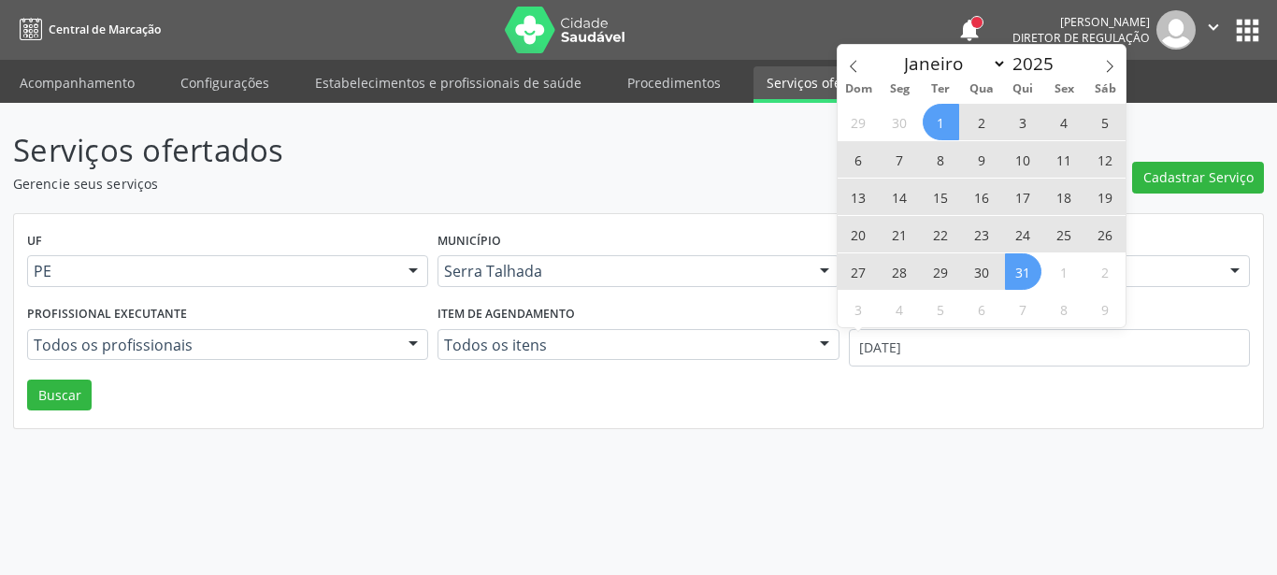
drag, startPoint x: 1024, startPoint y: 265, endPoint x: 970, endPoint y: 295, distance: 61.9
click at [1026, 267] on span "31" at bounding box center [1023, 271] width 36 height 36
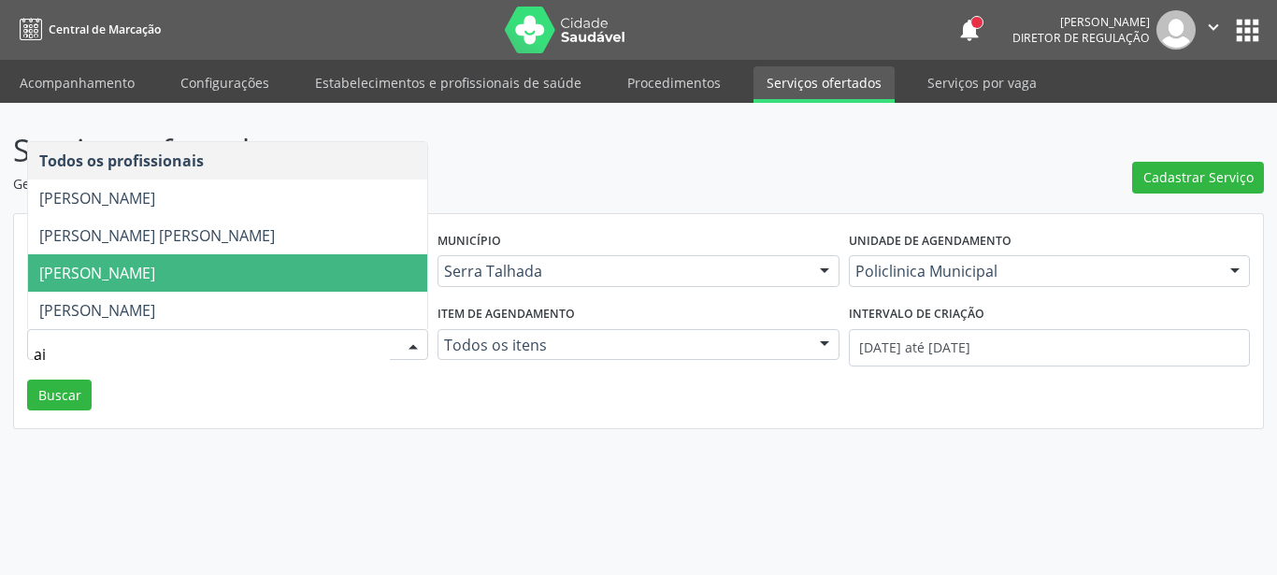
type input "a"
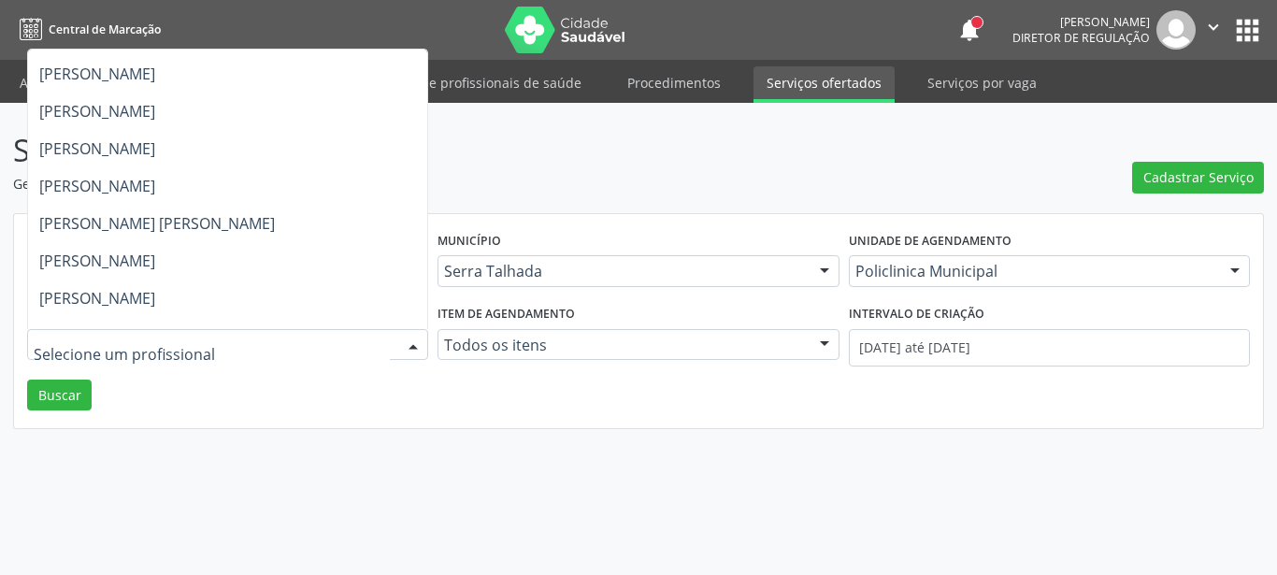
scroll to position [370, 0]
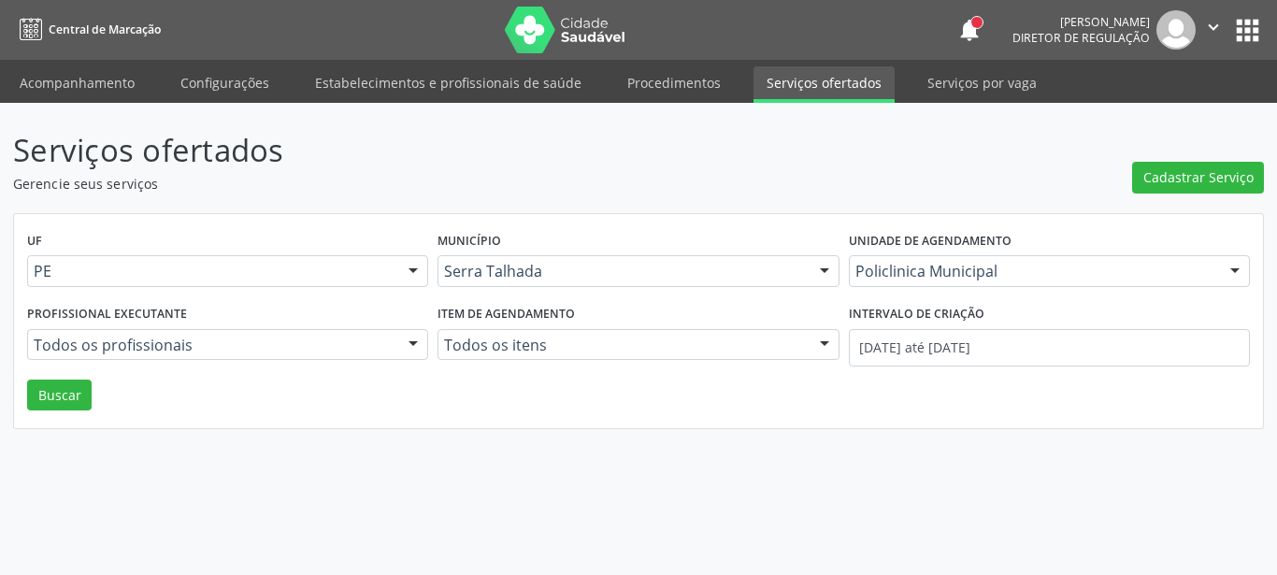
click at [687, 167] on p "Serviços ofertados" at bounding box center [451, 150] width 876 height 47
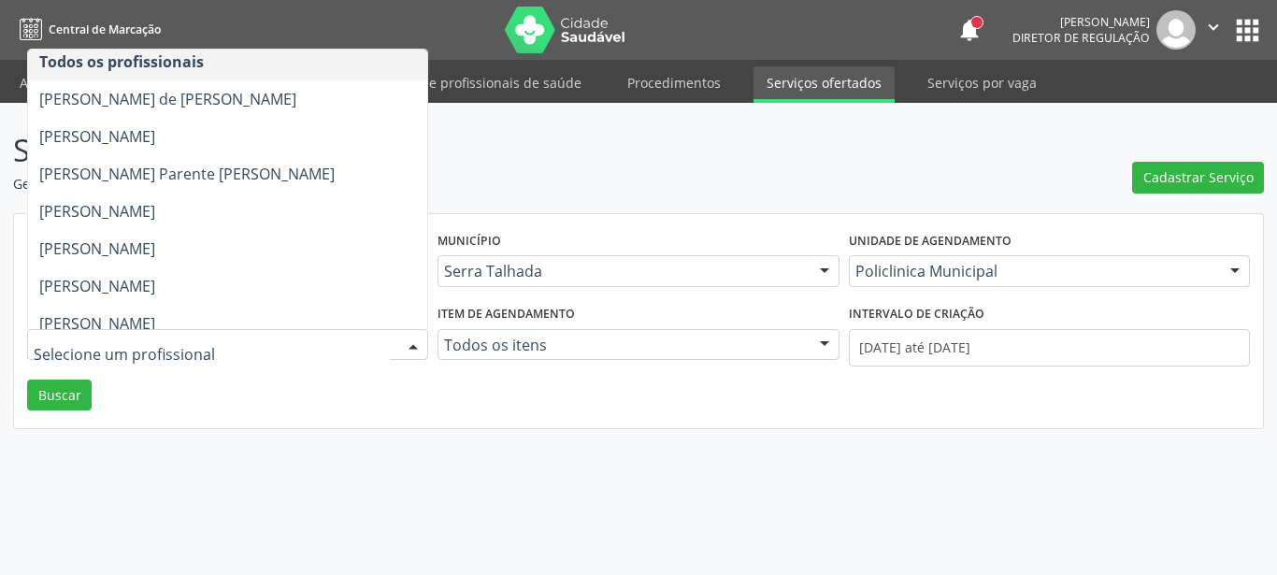
scroll to position [0, 0]
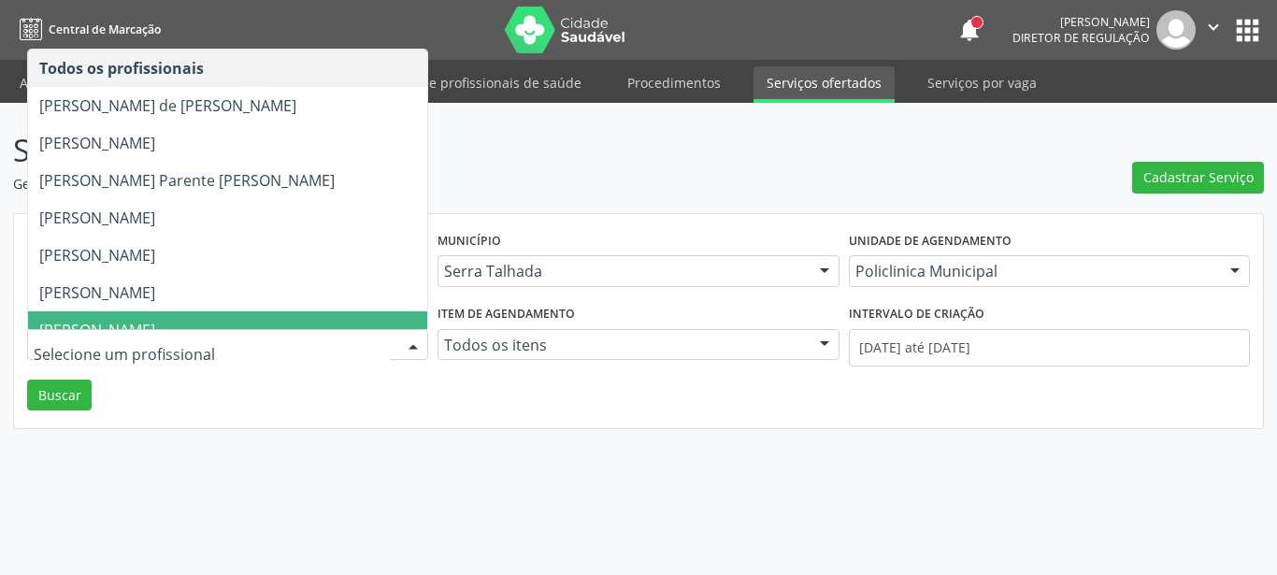
click at [237, 449] on div "Serviços ofertados Gerencie seus serviços Cadastrar Serviço UF PE PE Nenhum res…" at bounding box center [638, 339] width 1277 height 472
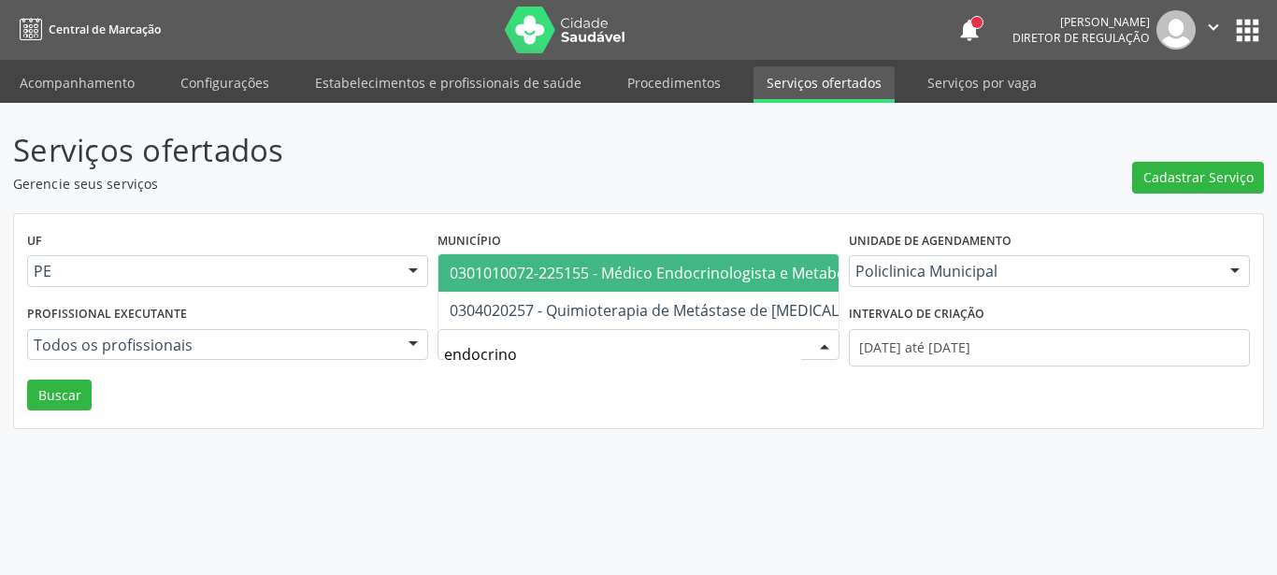
click at [601, 265] on span "0301010072-225155 - Médico Endocrinologista e Metabologista" at bounding box center [671, 273] width 443 height 21
type input "endocrino"
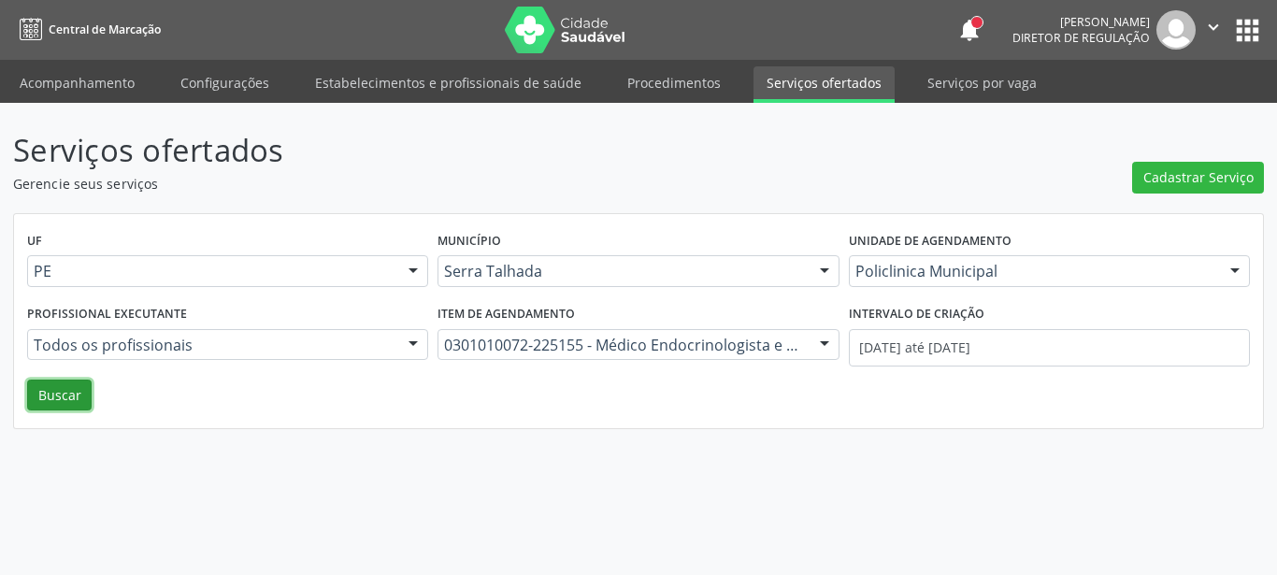
click at [64, 408] on button "Buscar" at bounding box center [59, 396] width 65 height 32
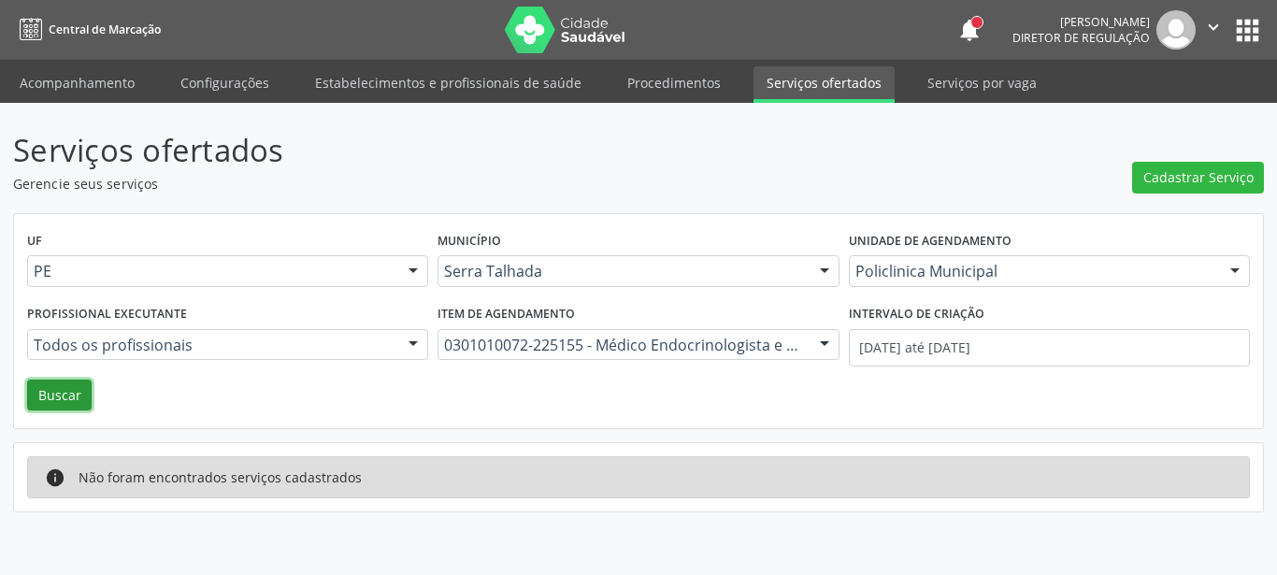
click at [64, 393] on button "Buscar" at bounding box center [59, 396] width 65 height 32
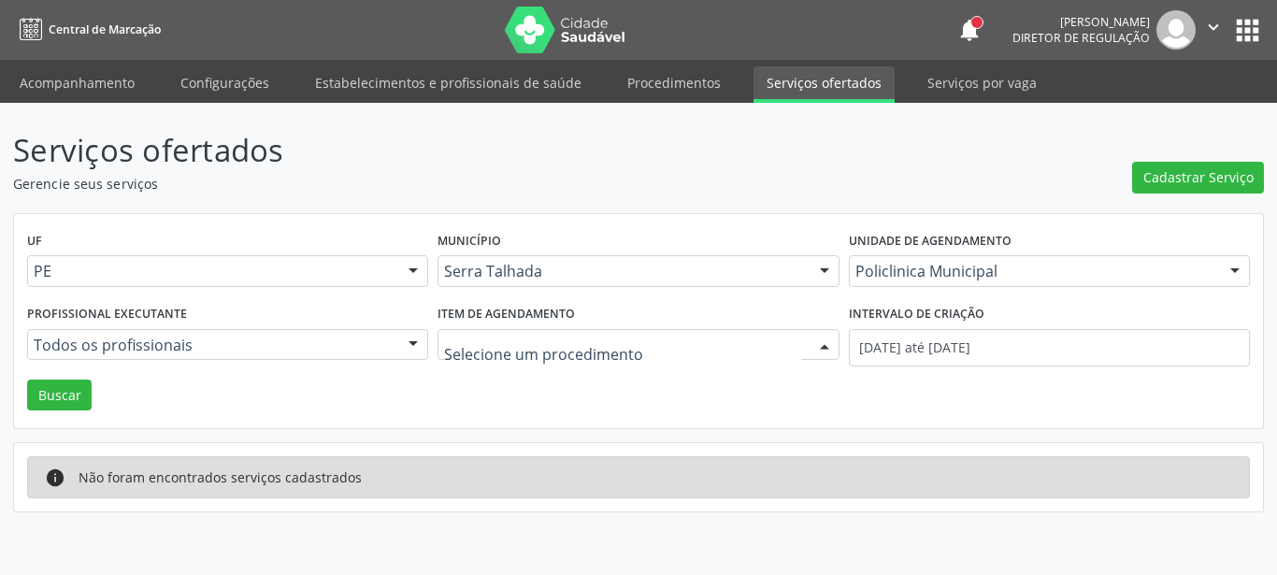
click at [815, 337] on div at bounding box center [825, 346] width 28 height 32
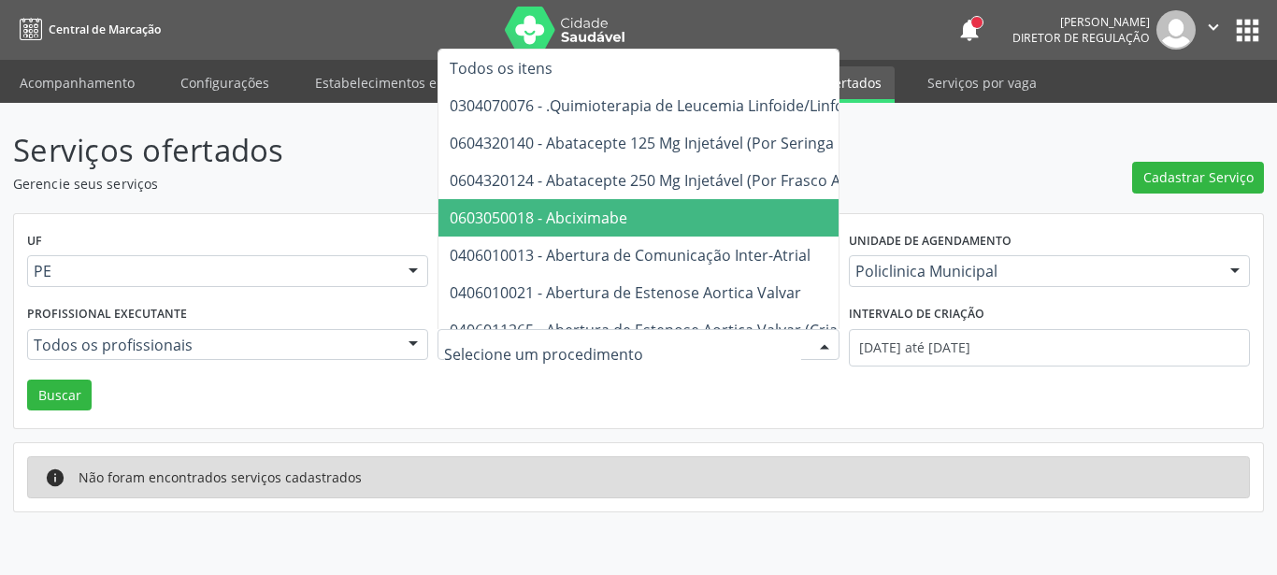
scroll to position [370, 0]
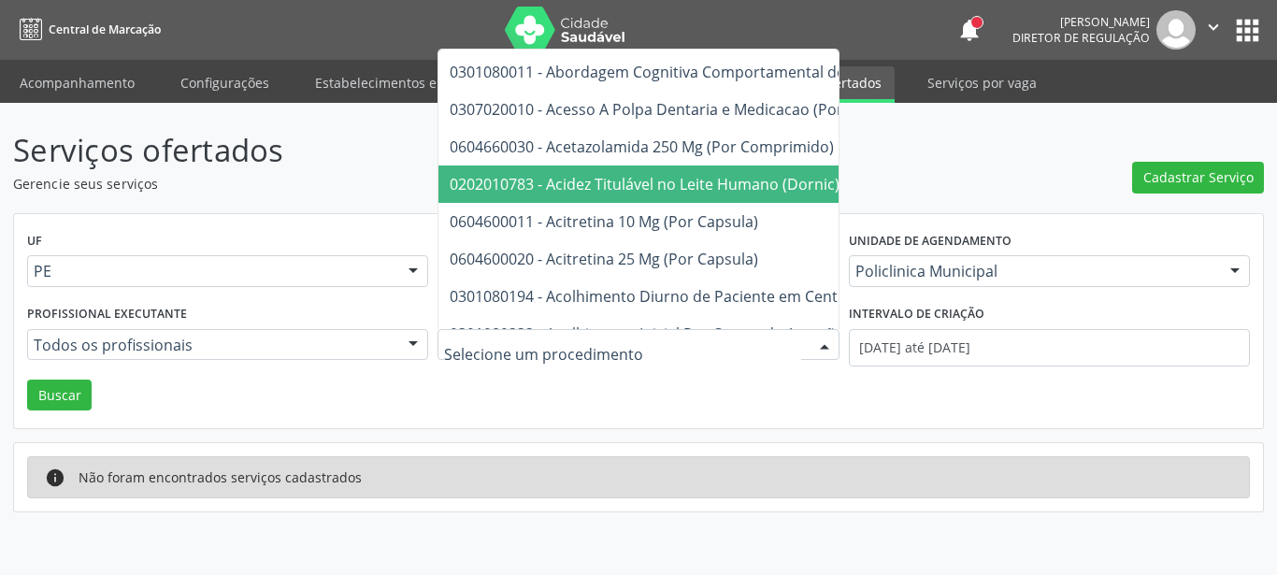
click at [523, 399] on div "UF PE PE Nenhum resultado encontrado para: " " Não há nenhuma opção para ser ex…" at bounding box center [638, 321] width 1249 height 215
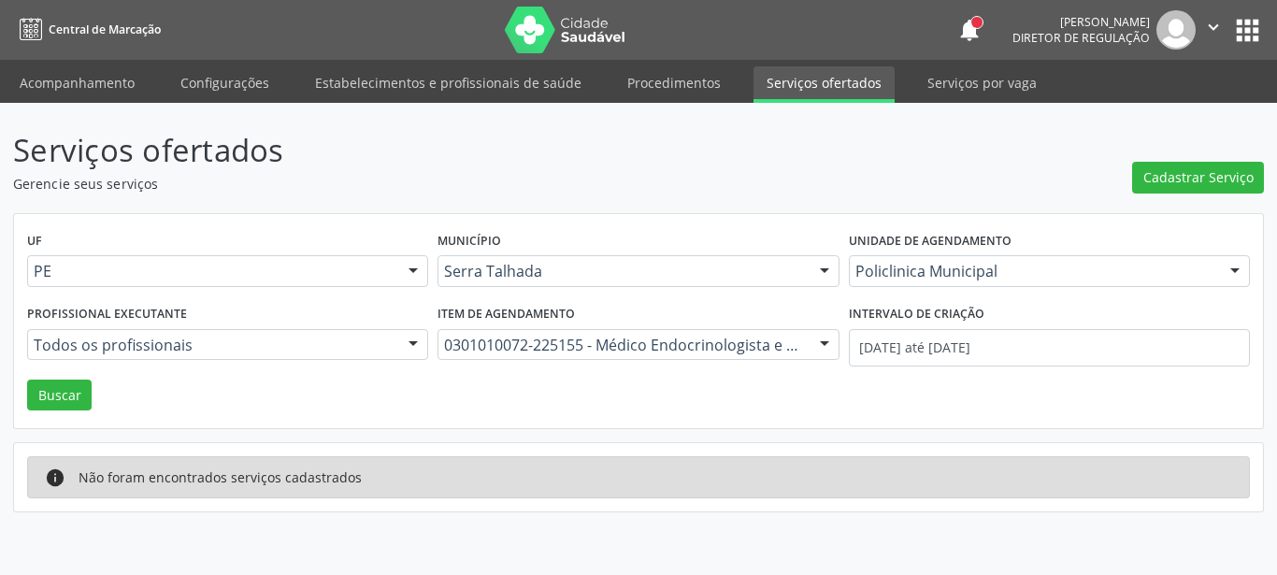
click at [1241, 39] on button "apps" at bounding box center [1248, 30] width 33 height 33
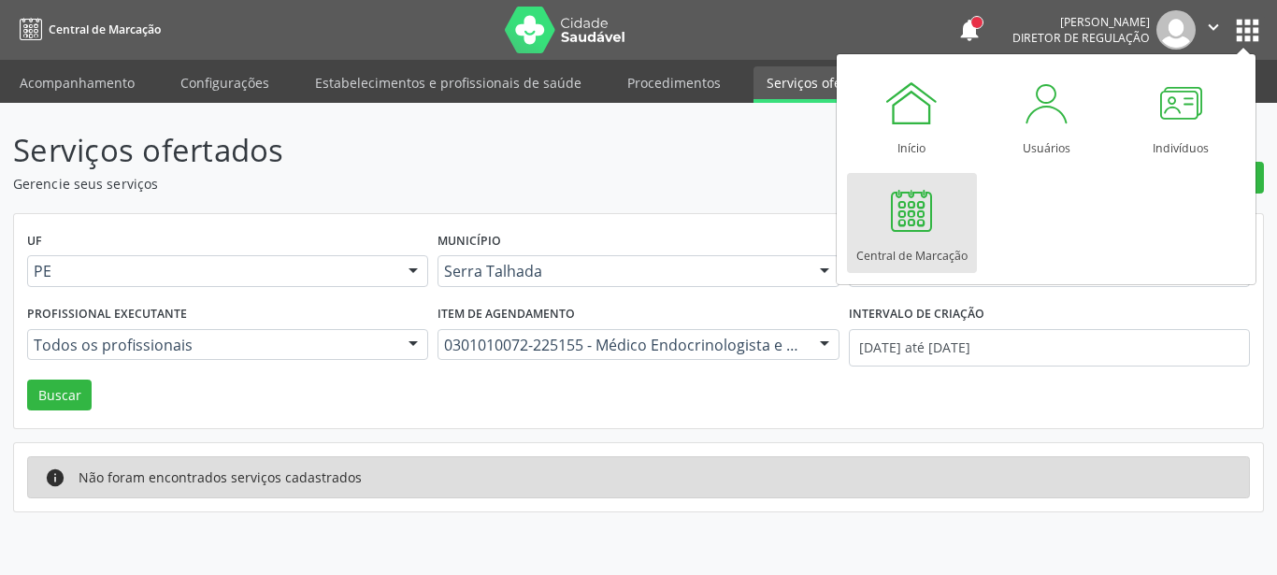
click at [920, 227] on div at bounding box center [912, 210] width 56 height 56
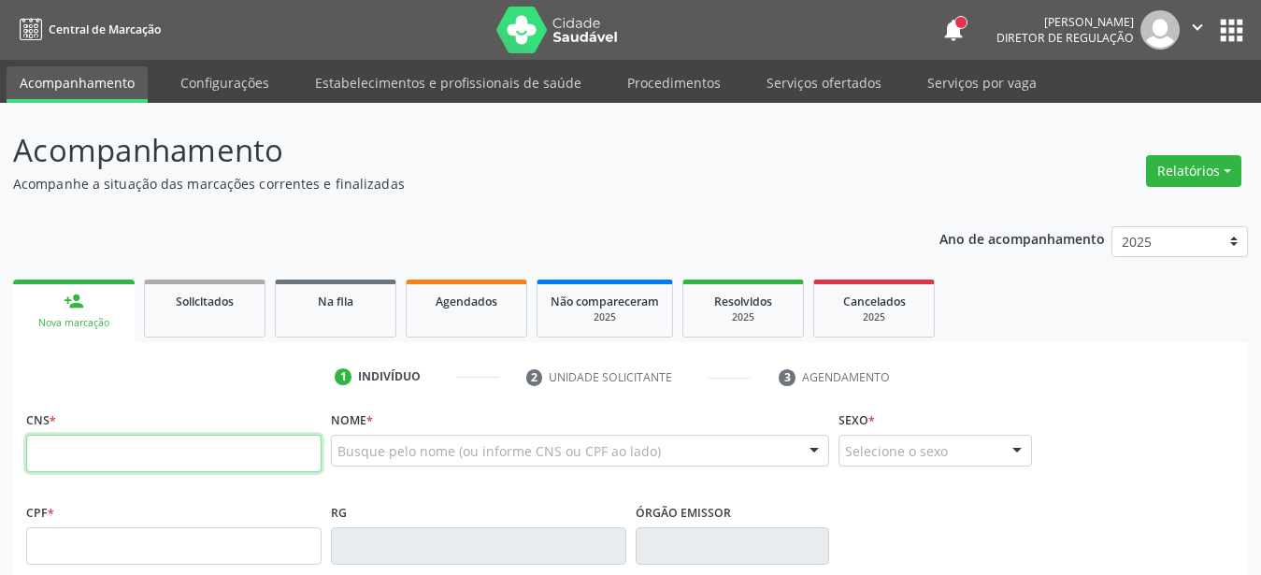
paste input "700 4067 6070 2450"
type input "700 4067 6070 2450"
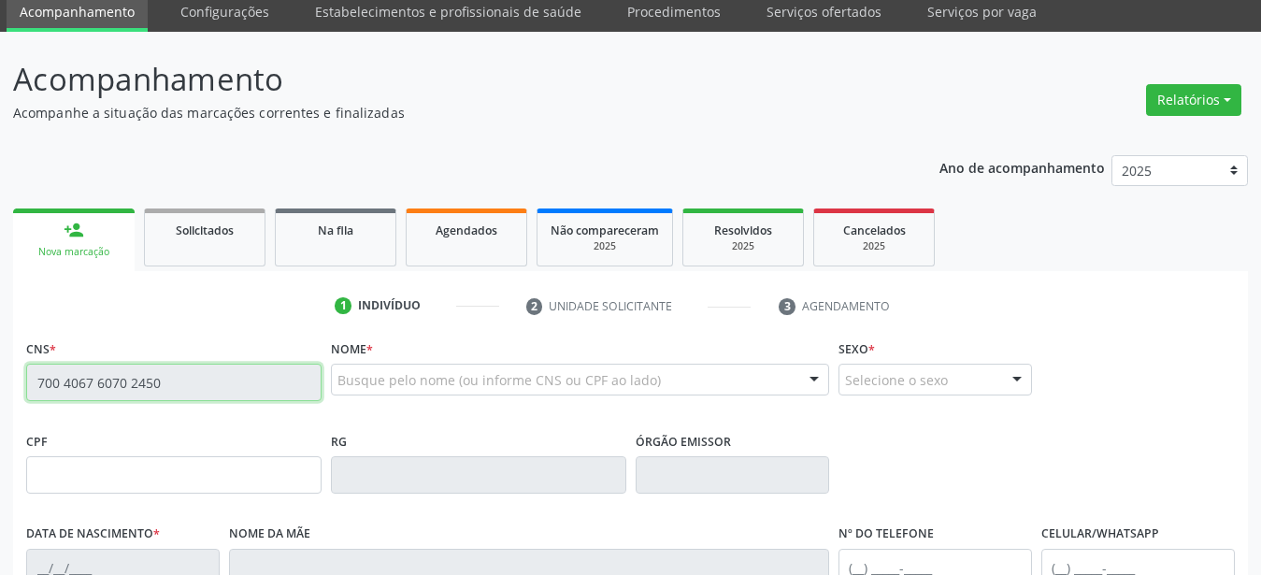
scroll to position [191, 0]
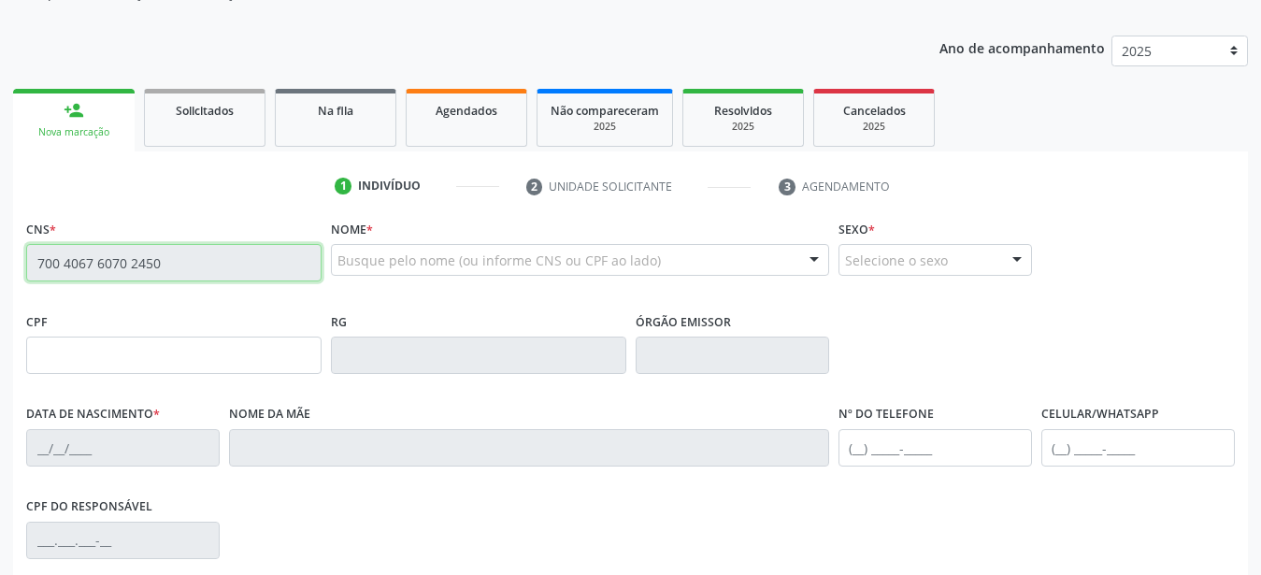
type input "[DATE]"
type input "[PERSON_NAME]"
type input "[PHONE_NUMBER]"
type input "588"
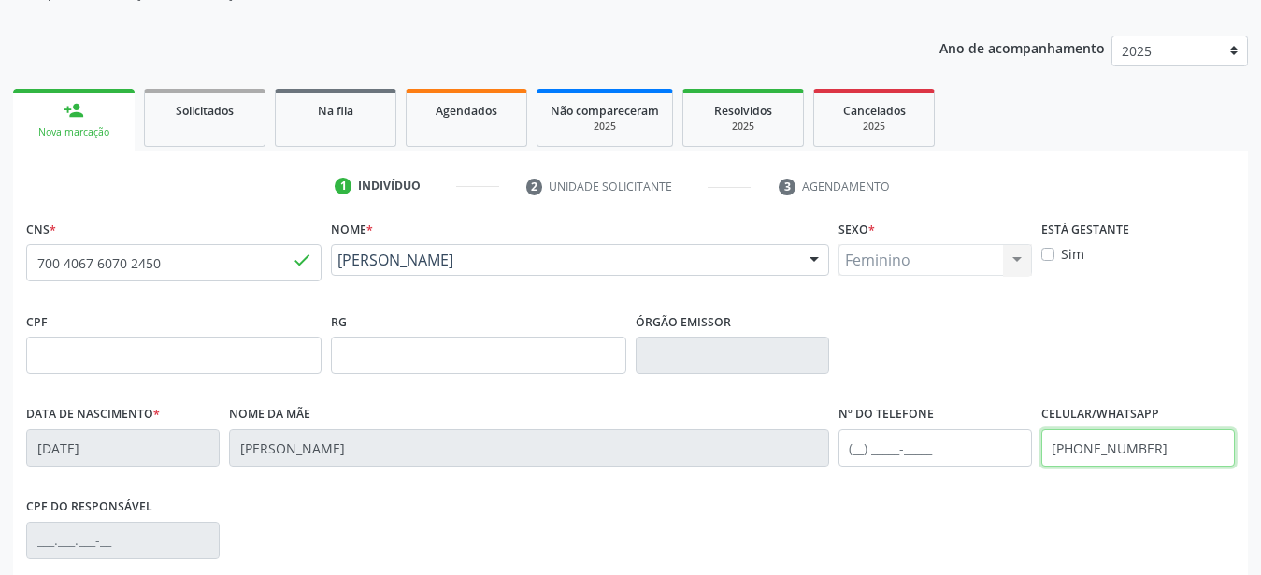
drag, startPoint x: 1159, startPoint y: 446, endPoint x: 863, endPoint y: 484, distance: 298.0
click at [1042, 467] on input "[PHONE_NUMBER]" at bounding box center [1139, 447] width 194 height 37
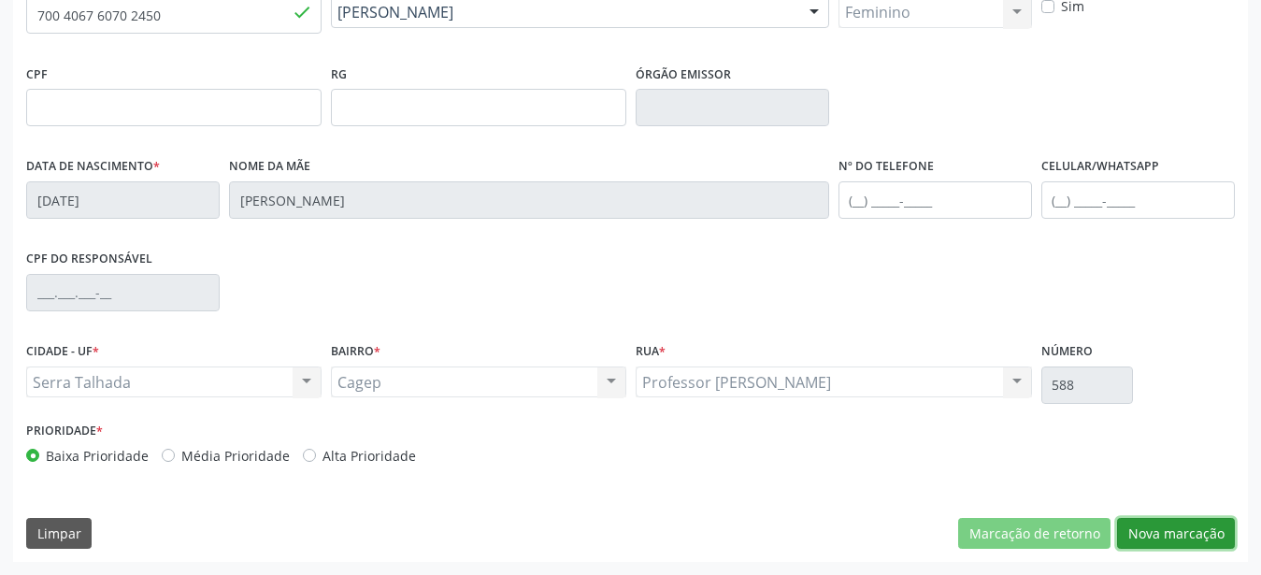
drag, startPoint x: 1178, startPoint y: 529, endPoint x: 1125, endPoint y: 512, distance: 56.2
click at [1179, 530] on button "Nova marcação" at bounding box center [1176, 534] width 118 height 32
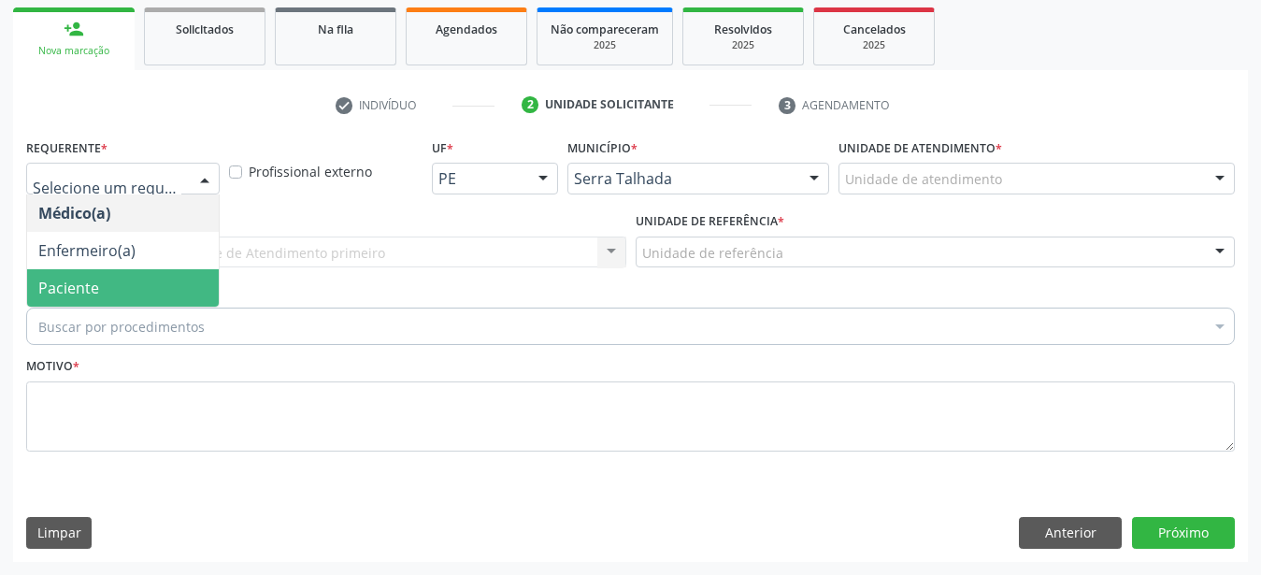
click at [105, 272] on span "Paciente" at bounding box center [123, 287] width 192 height 37
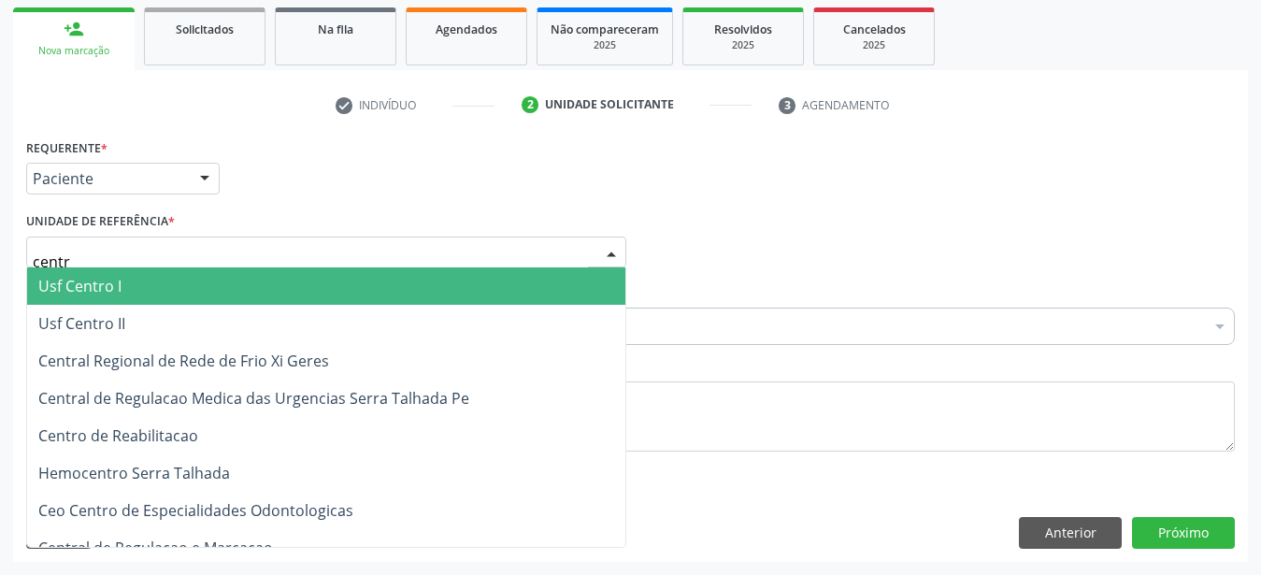
type input "centro"
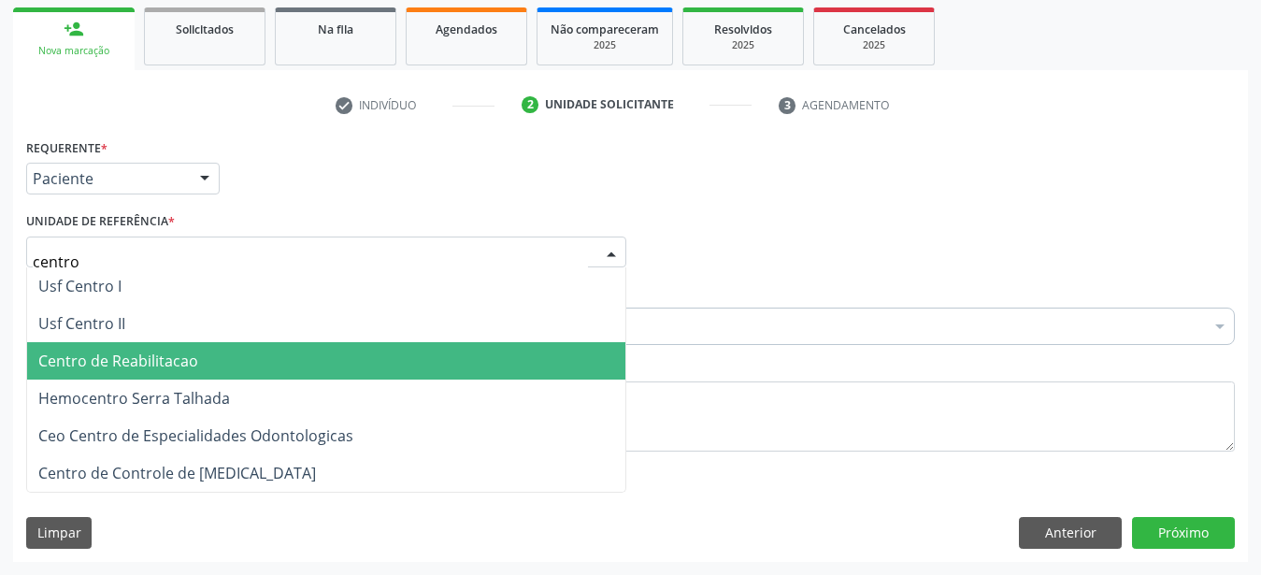
click at [118, 351] on span "Centro de Reabilitacao" at bounding box center [118, 361] width 160 height 21
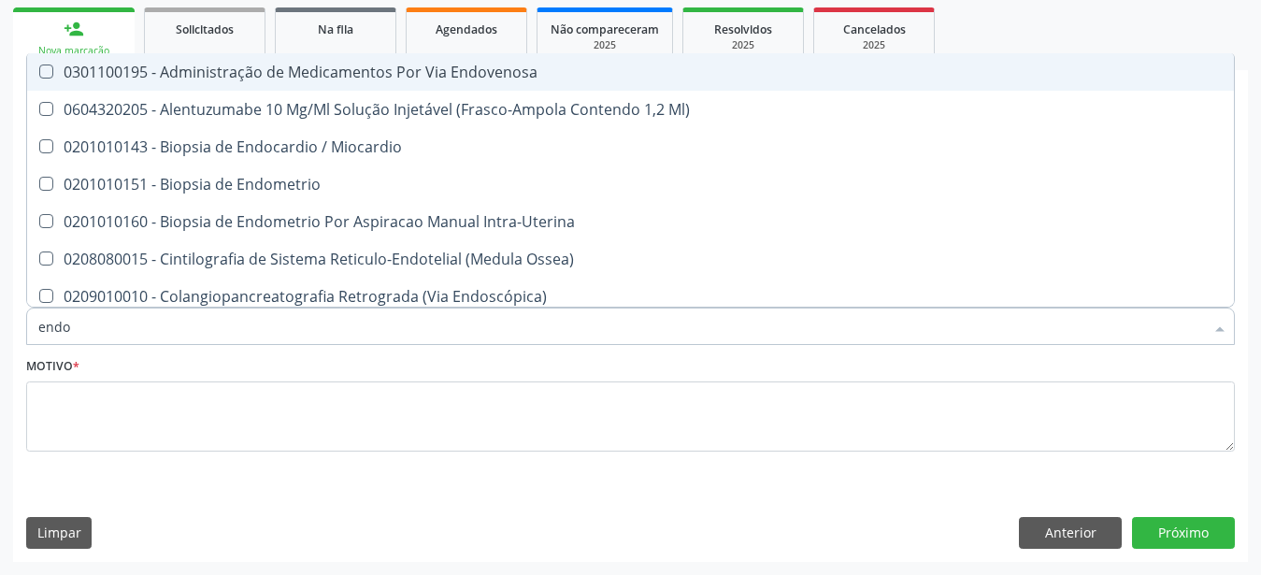
type input "endoc"
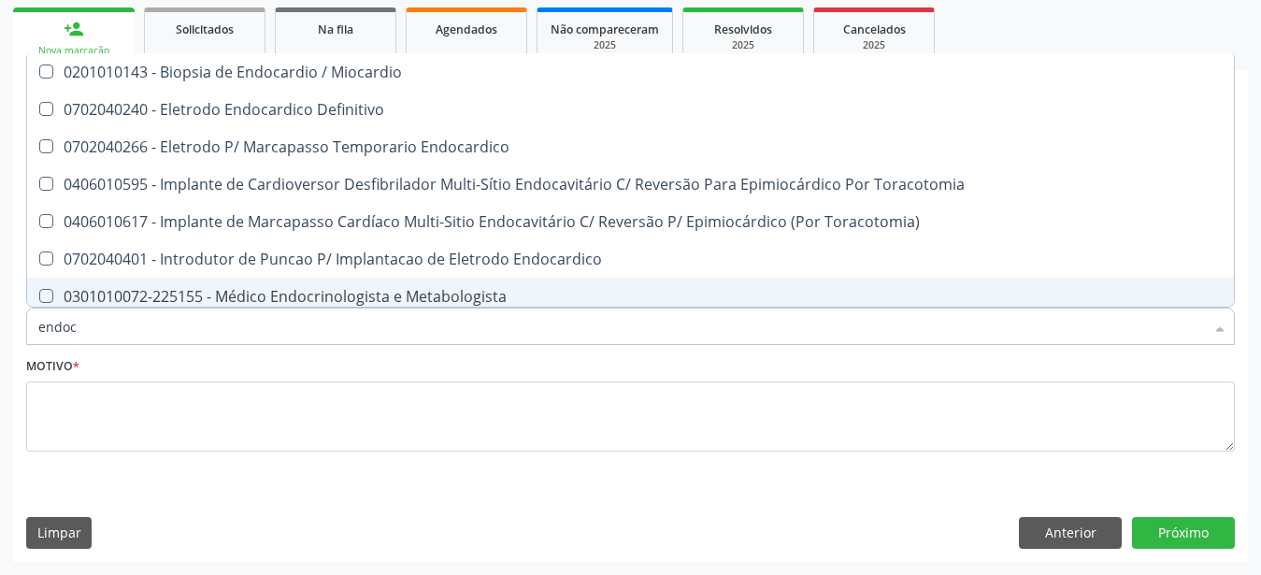
click at [341, 289] on div "0301010072-225155 - Médico Endocrinologista e Metabologista" at bounding box center [630, 296] width 1185 height 15
checkbox Metabologista "true"
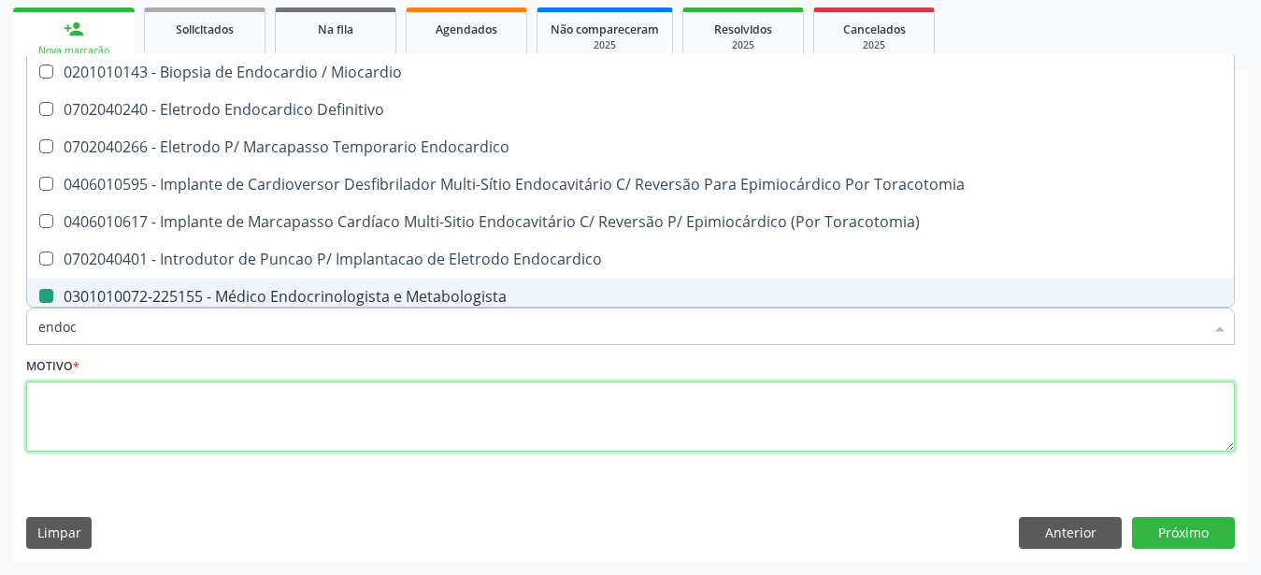
click at [194, 384] on textarea at bounding box center [630, 417] width 1209 height 71
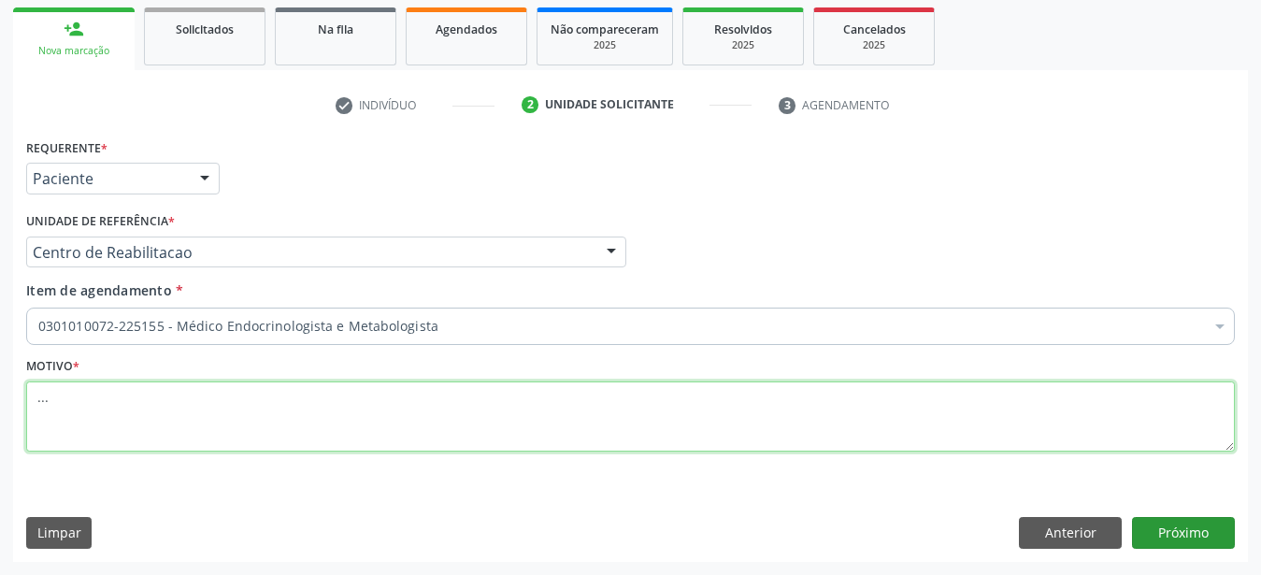
type textarea "..."
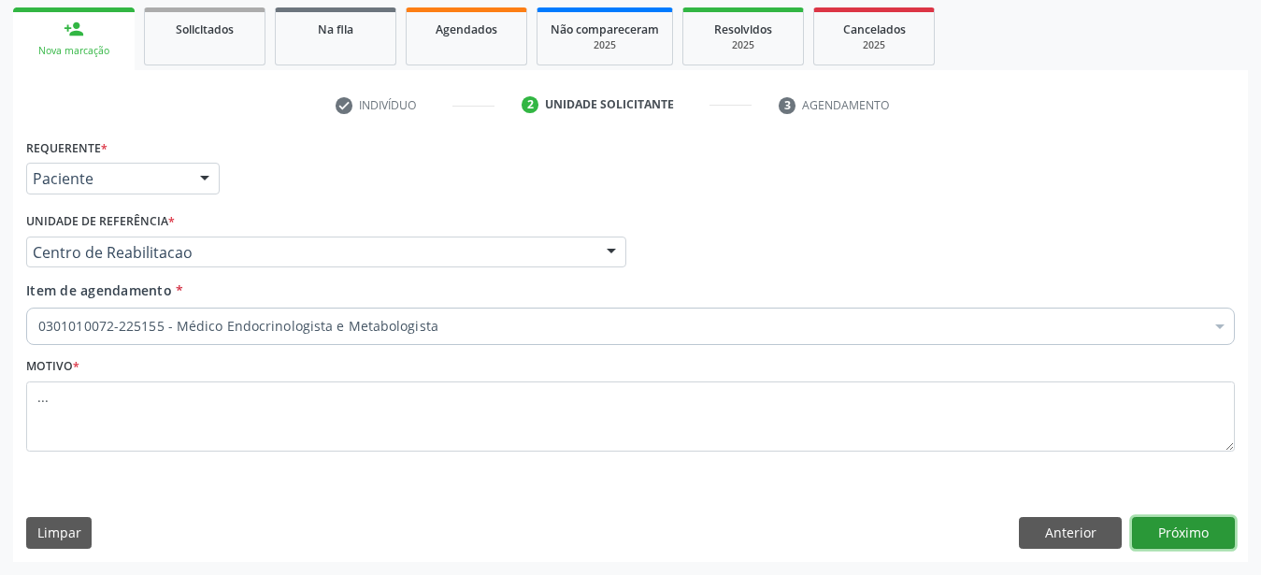
drag, startPoint x: 1181, startPoint y: 520, endPoint x: 460, endPoint y: 486, distance: 721.8
click at [1178, 524] on button "Próximo" at bounding box center [1183, 533] width 103 height 32
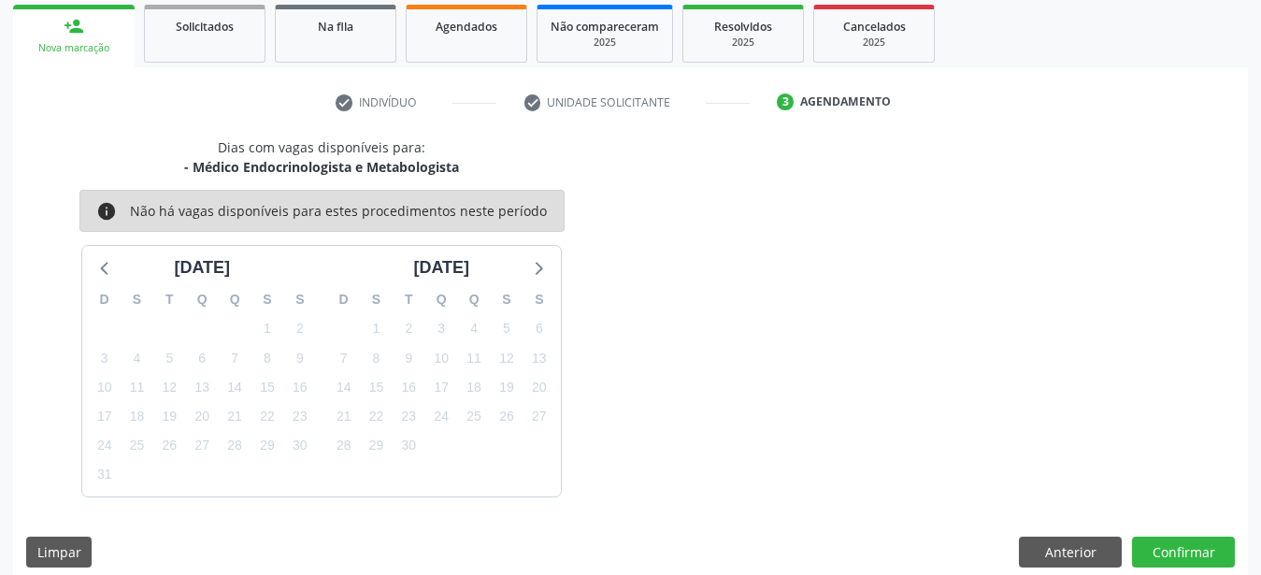
scroll to position [294, 0]
